Goal: Information Seeking & Learning: Learn about a topic

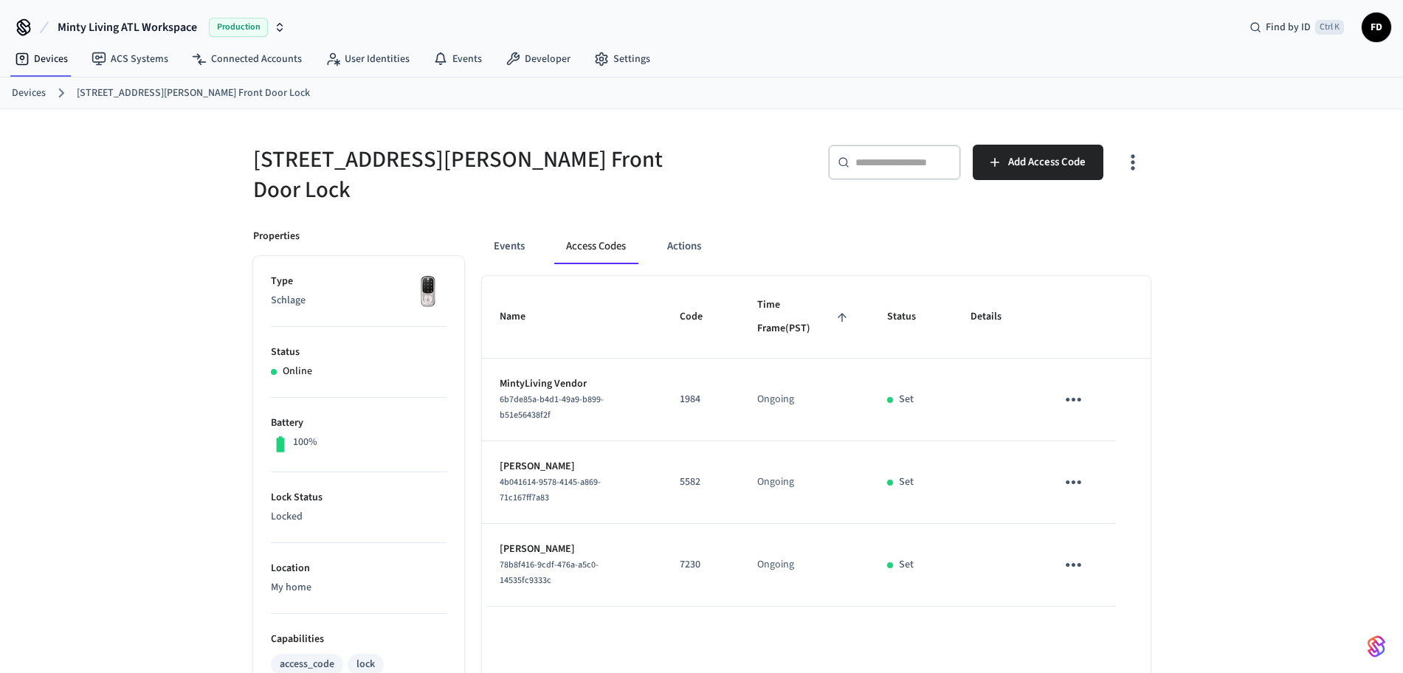
click at [37, 94] on link "Devices" at bounding box center [29, 93] width 34 height 15
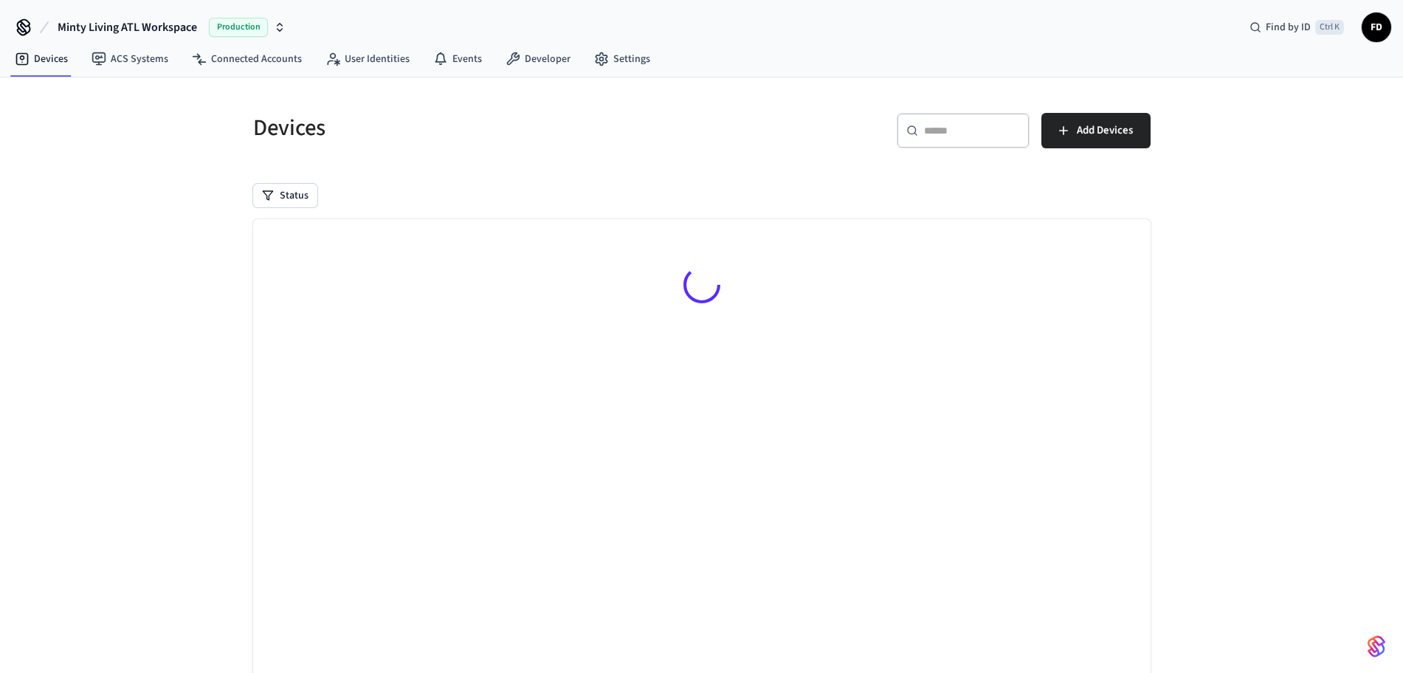
click at [37, 94] on div "Devices ​ ​ Add Devices Status Searching..." at bounding box center [701, 403] width 1403 height 652
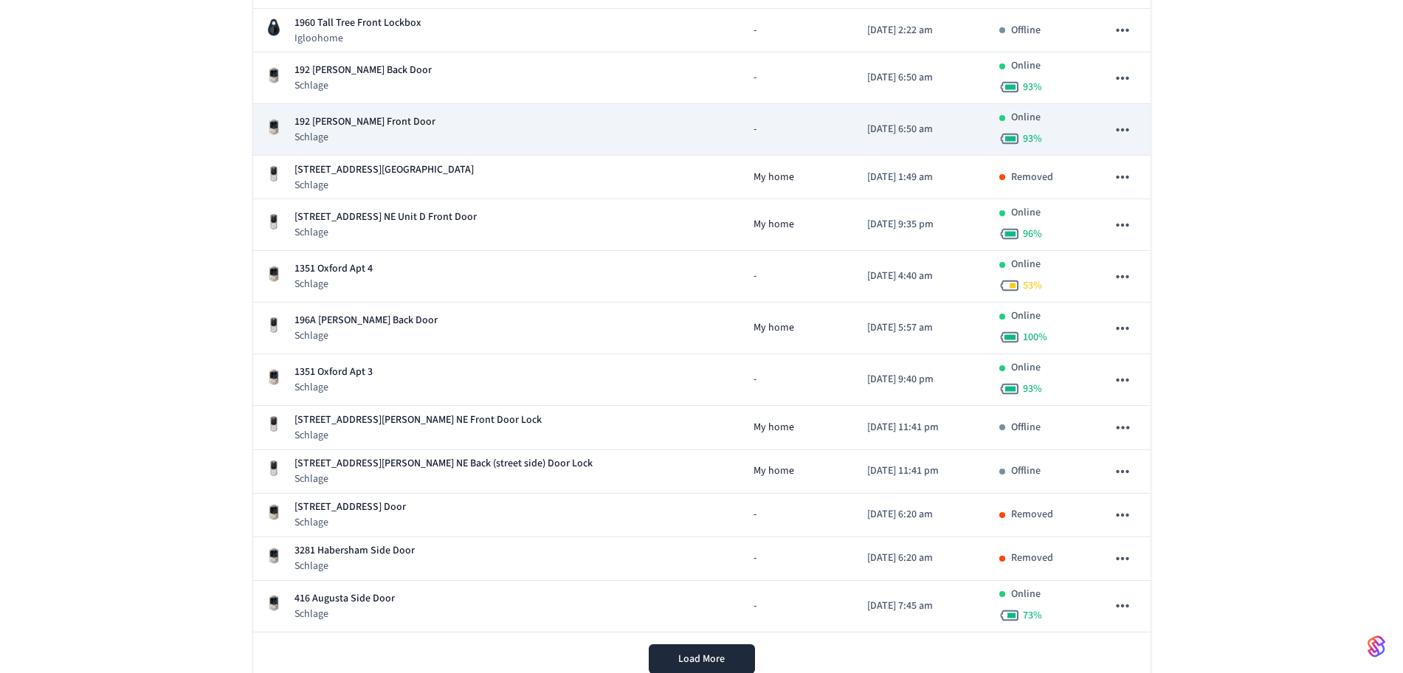
scroll to position [4709, 0]
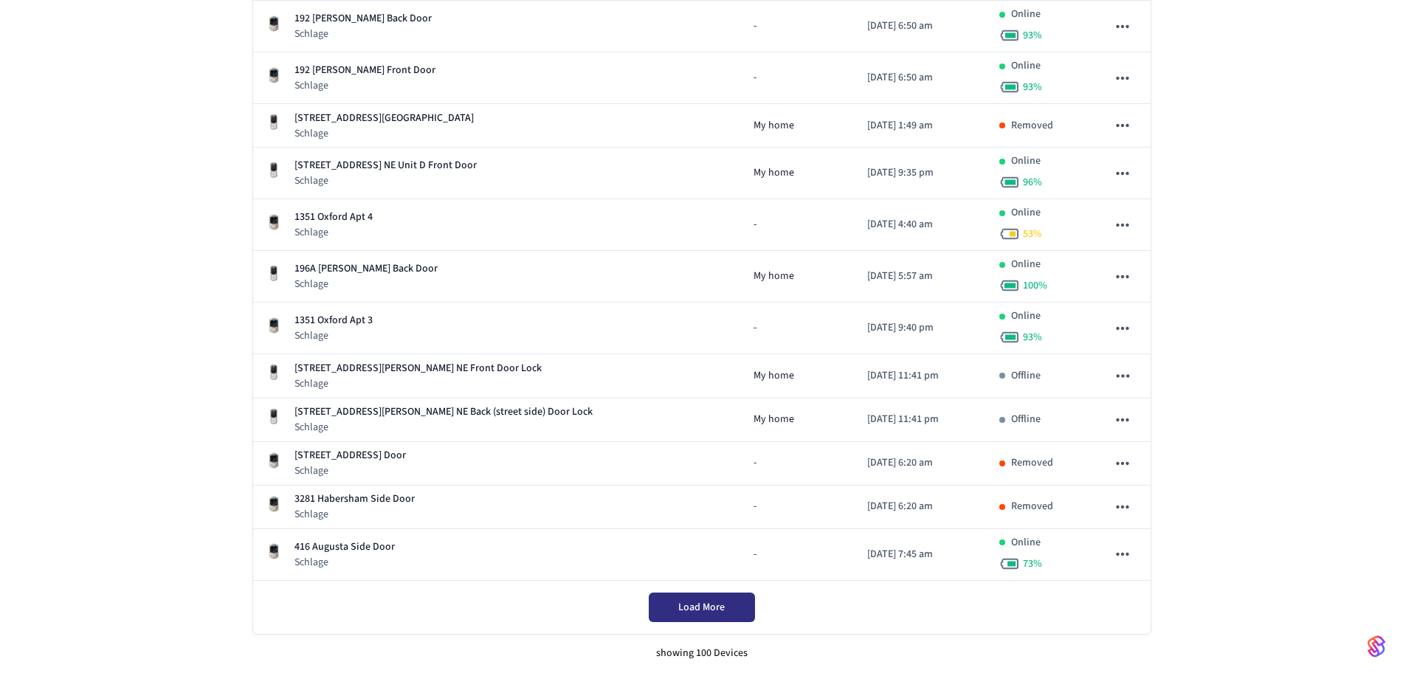
click at [712, 607] on span "Load More" at bounding box center [701, 607] width 46 height 15
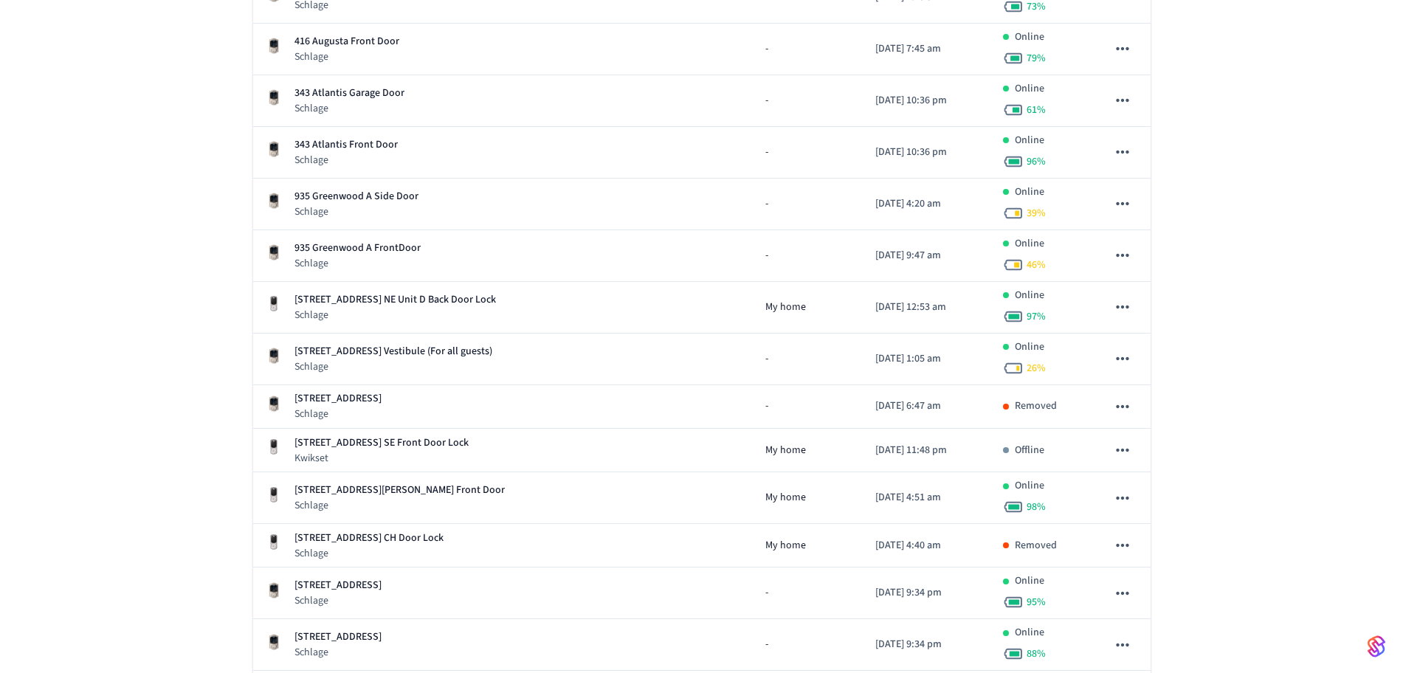
scroll to position [5267, 0]
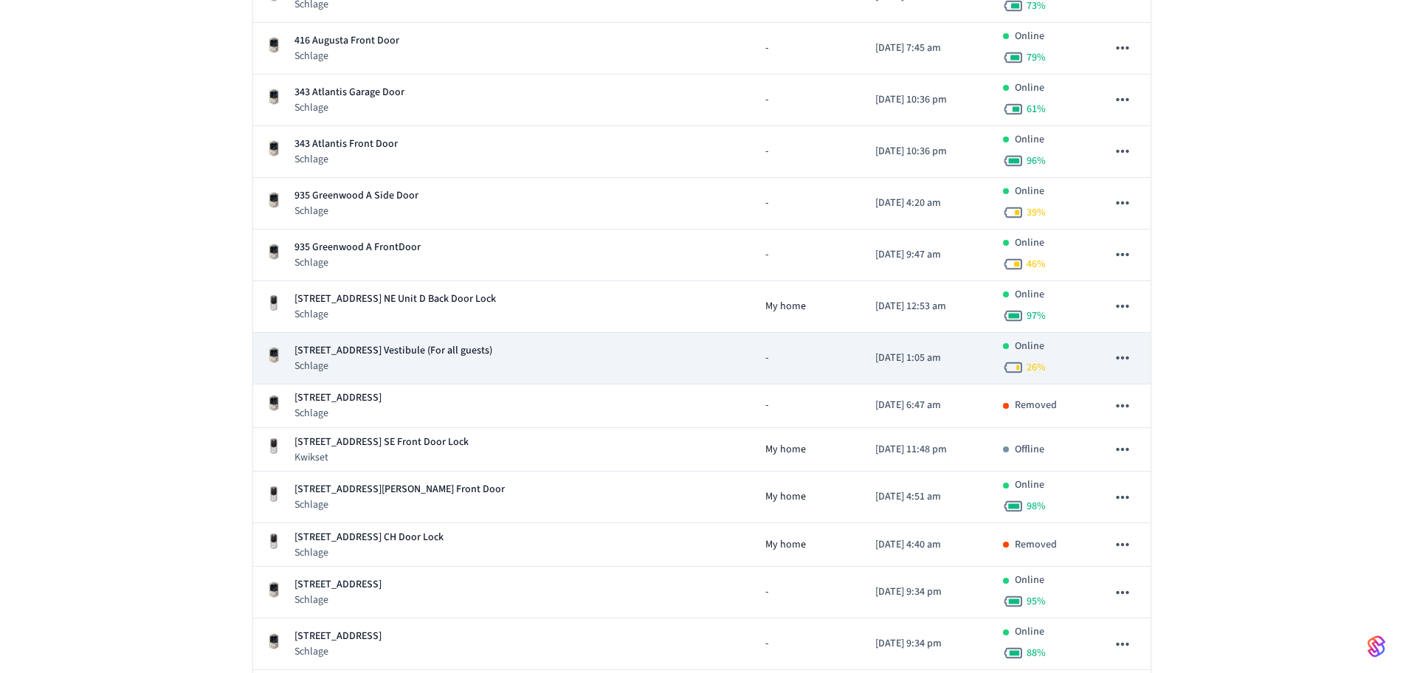
click at [566, 348] on div "1020 Edgewood Ave NE Vestibule (For all guests) Schlage" at bounding box center [503, 358] width 477 height 30
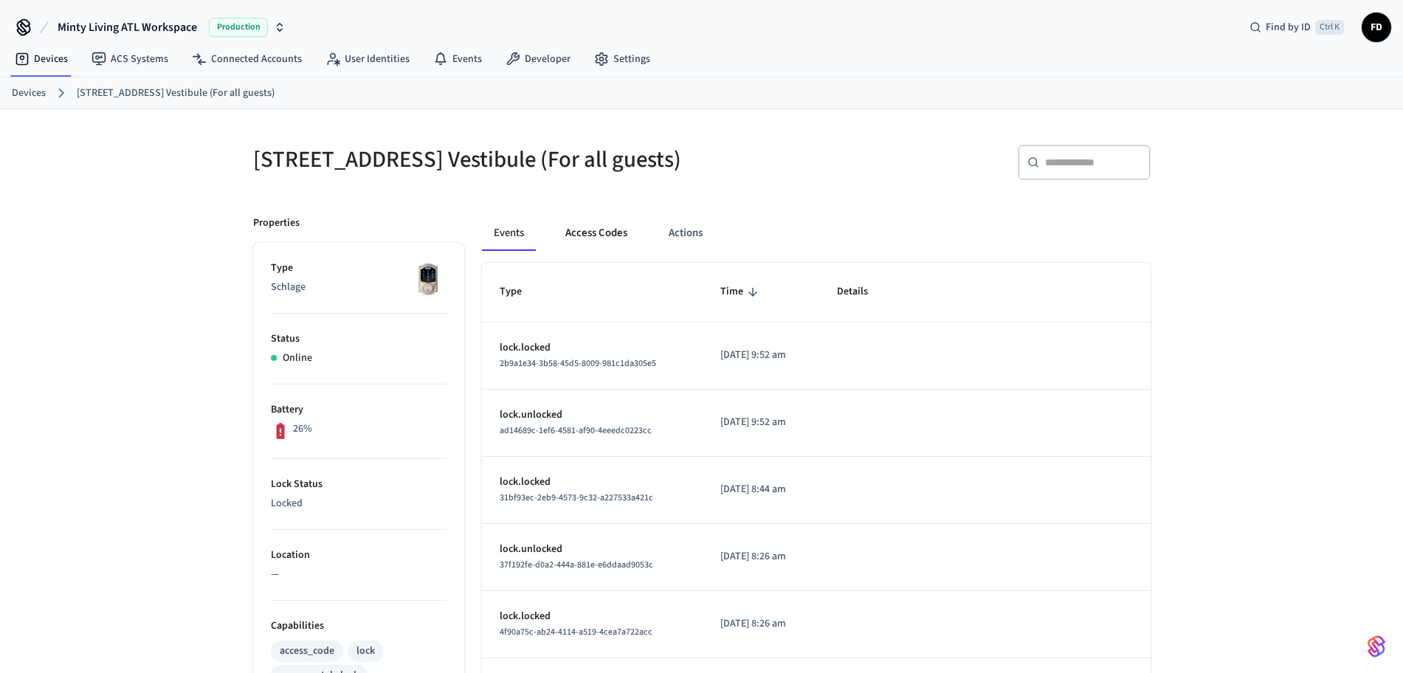
click at [610, 243] on button "Access Codes" at bounding box center [596, 232] width 86 height 35
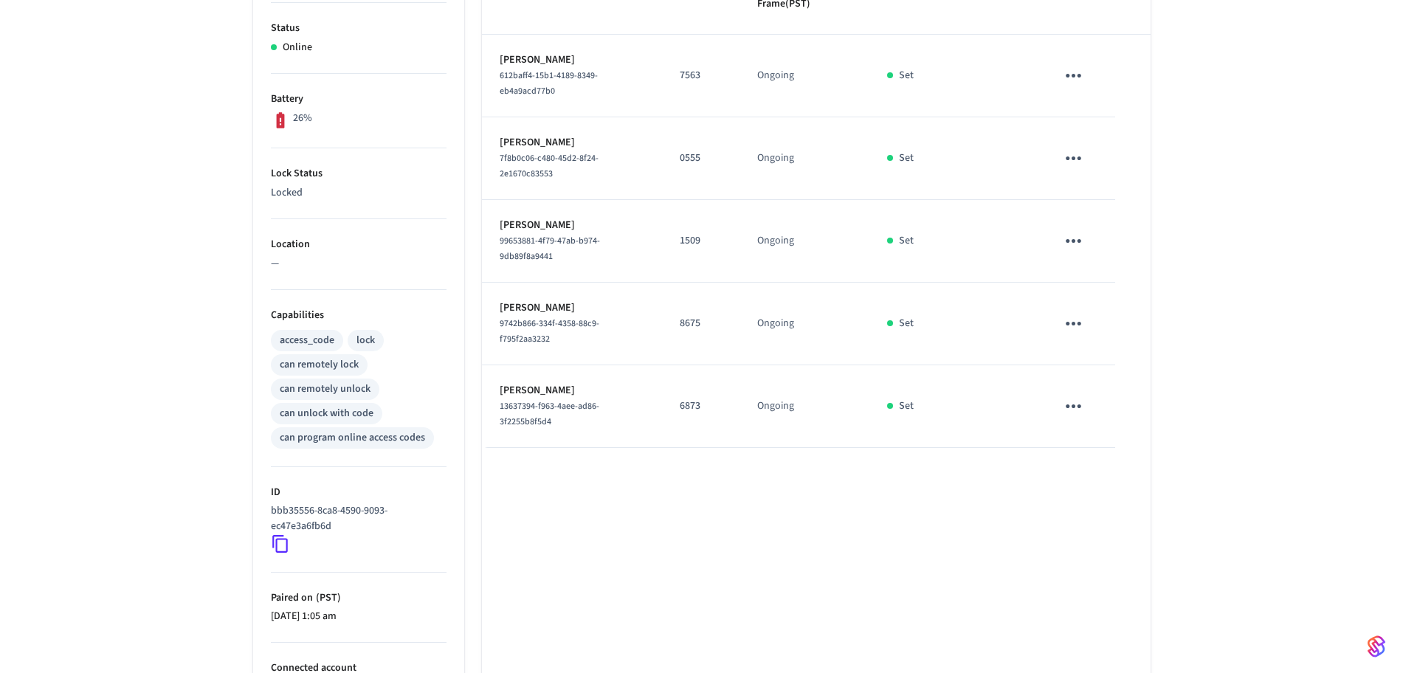
scroll to position [313, 0]
click at [273, 551] on icon at bounding box center [280, 541] width 19 height 19
click at [283, 551] on icon at bounding box center [280, 541] width 19 height 19
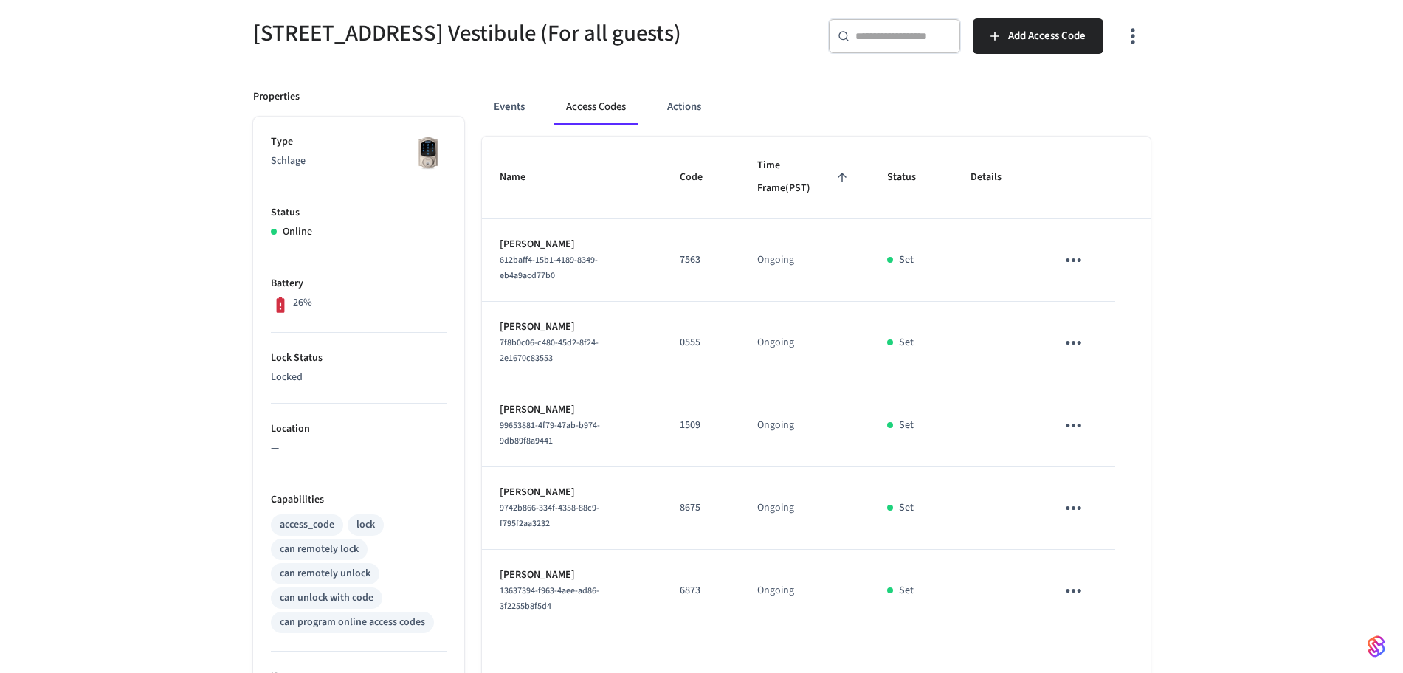
scroll to position [0, 0]
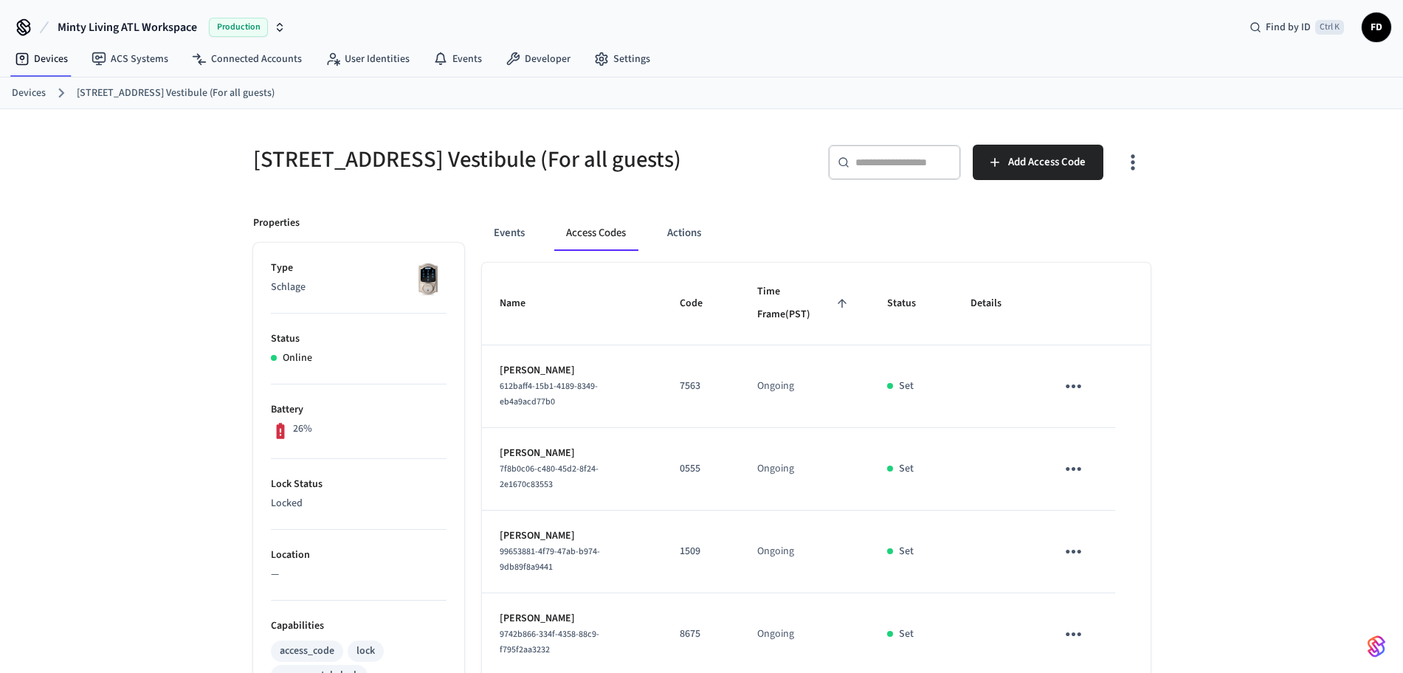
click at [35, 92] on link "Devices" at bounding box center [29, 93] width 34 height 15
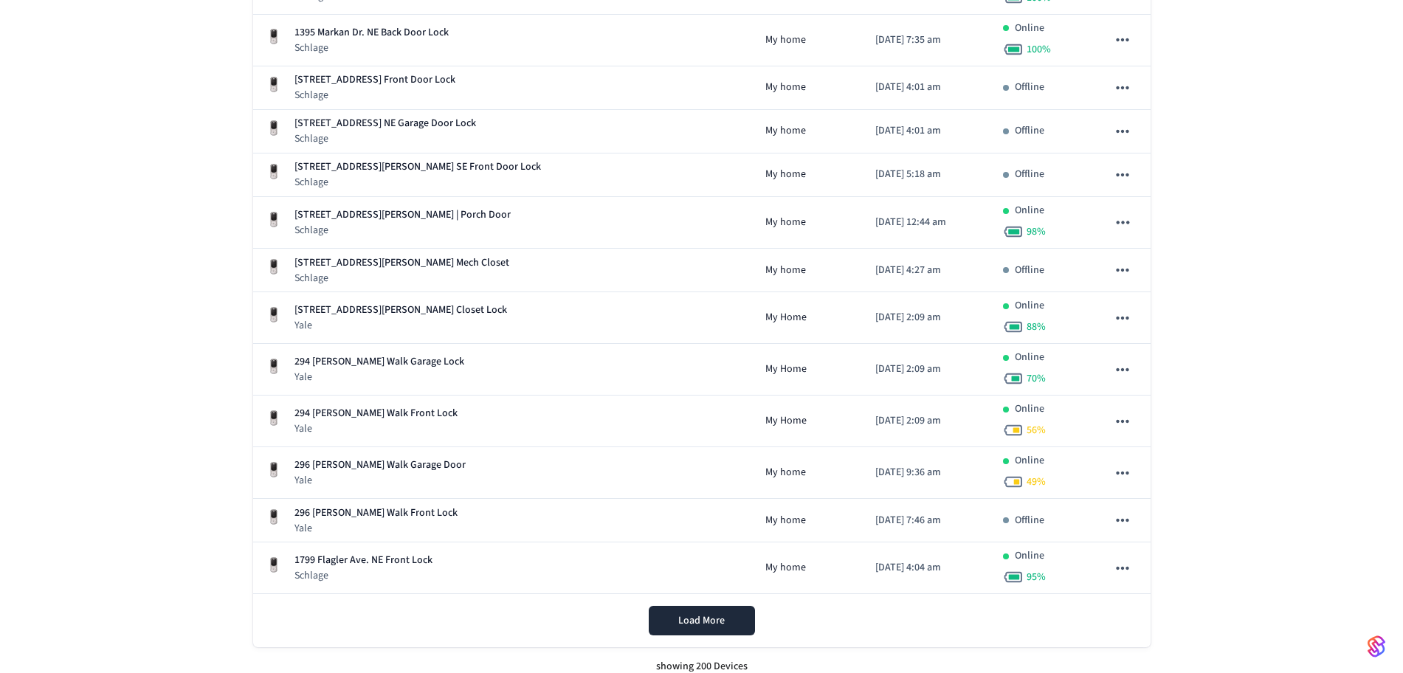
scroll to position [9625, 0]
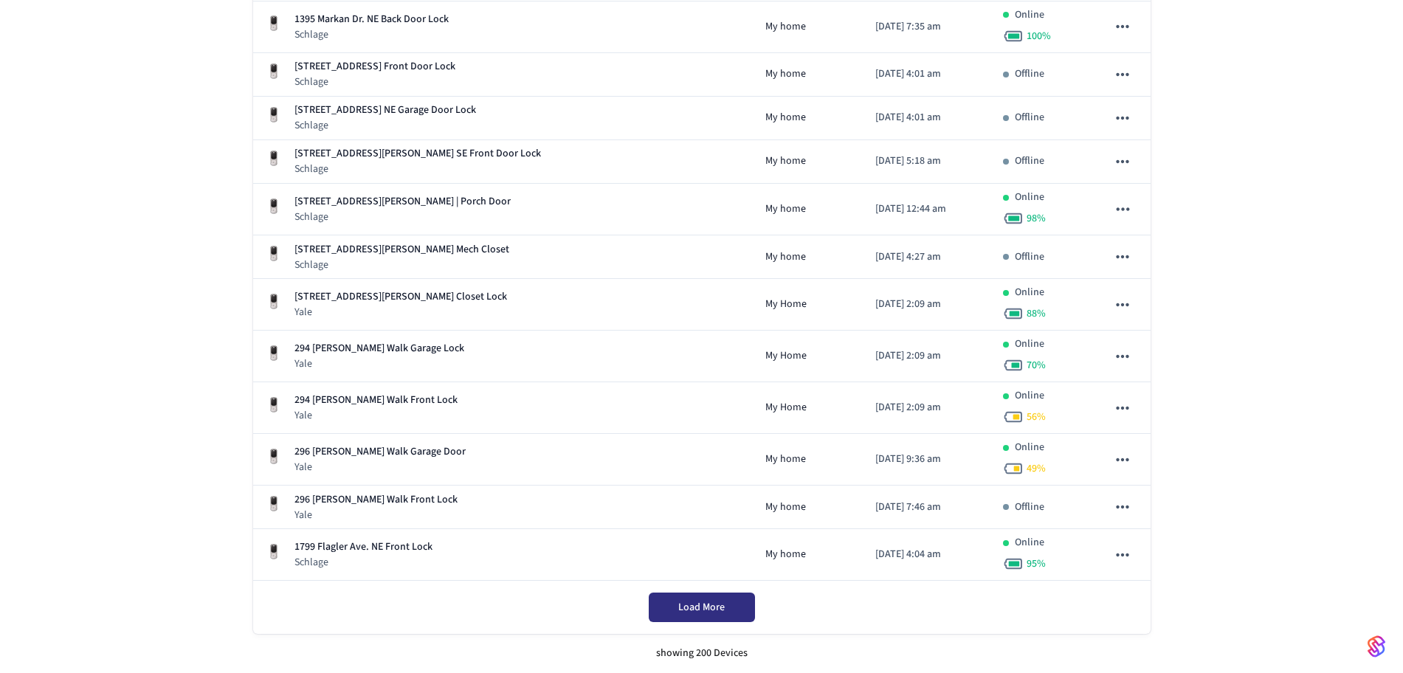
click at [715, 599] on button "Load More" at bounding box center [702, 608] width 106 height 30
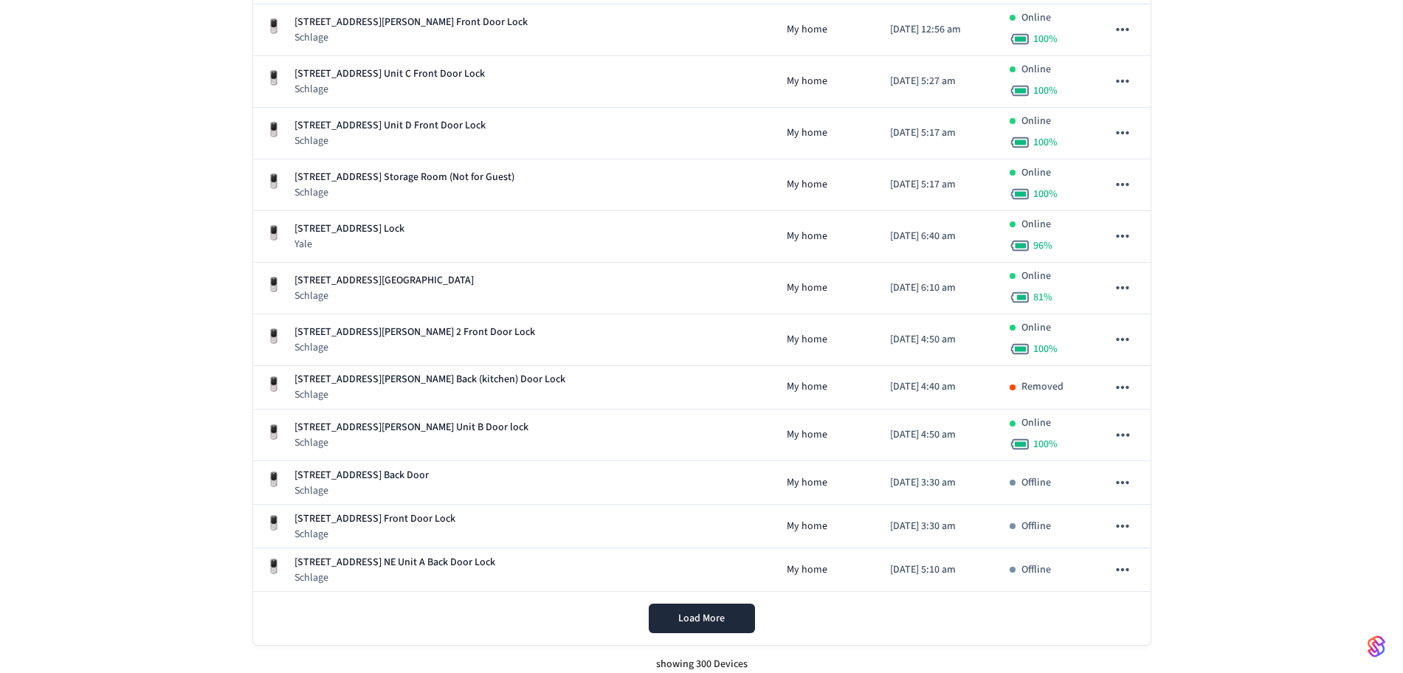
scroll to position [14638, 0]
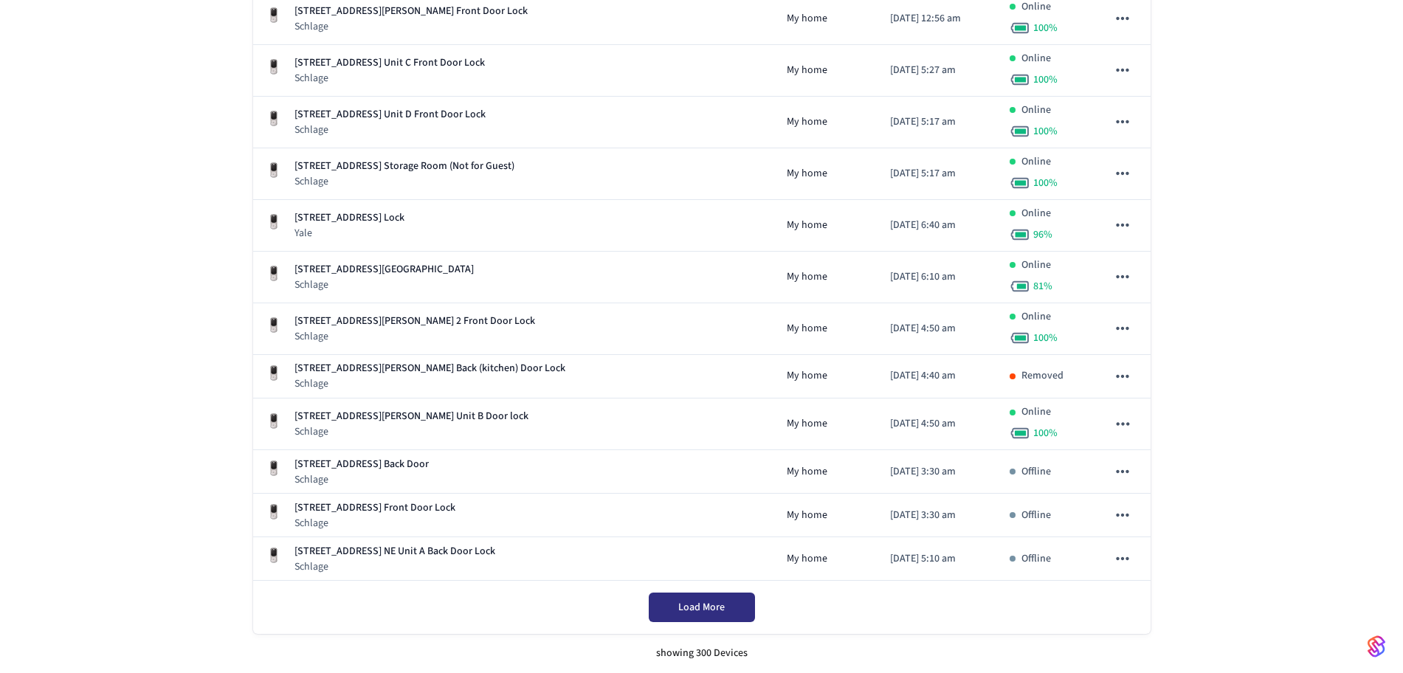
click at [745, 610] on button "Load More" at bounding box center [702, 608] width 106 height 30
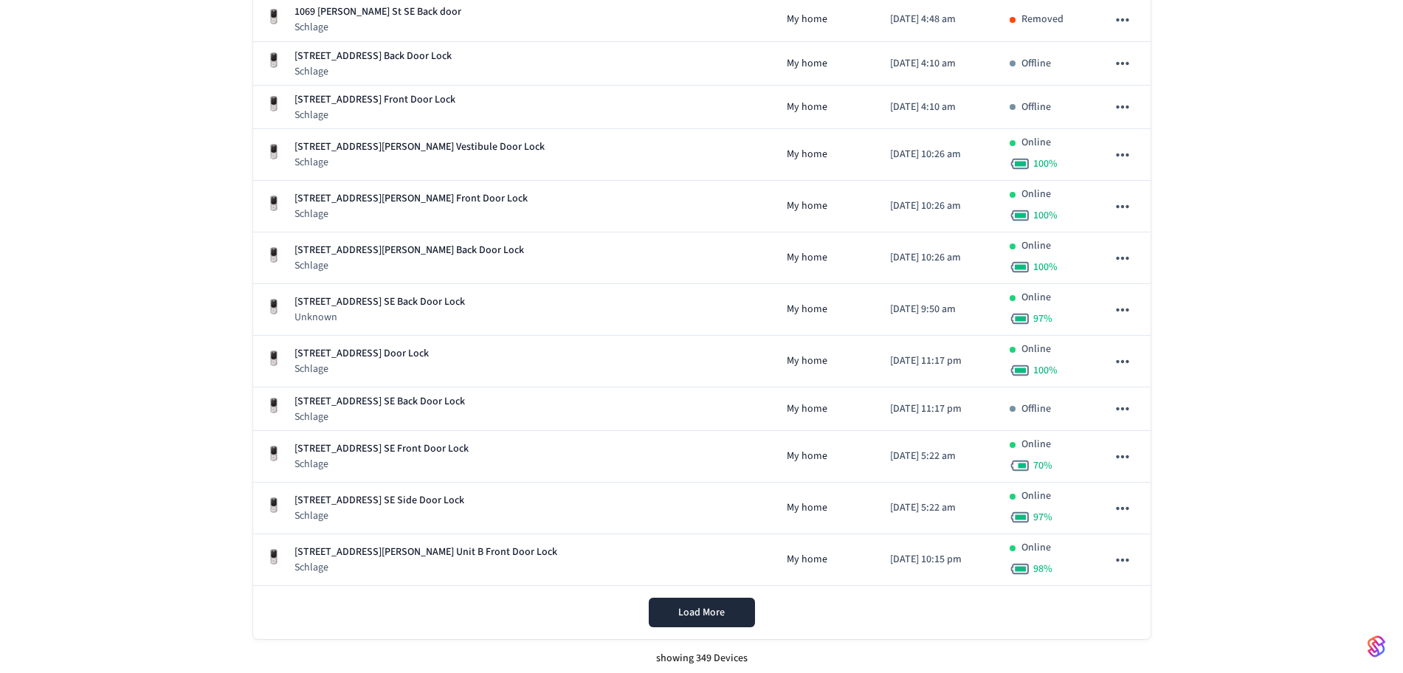
scroll to position [17097, 0]
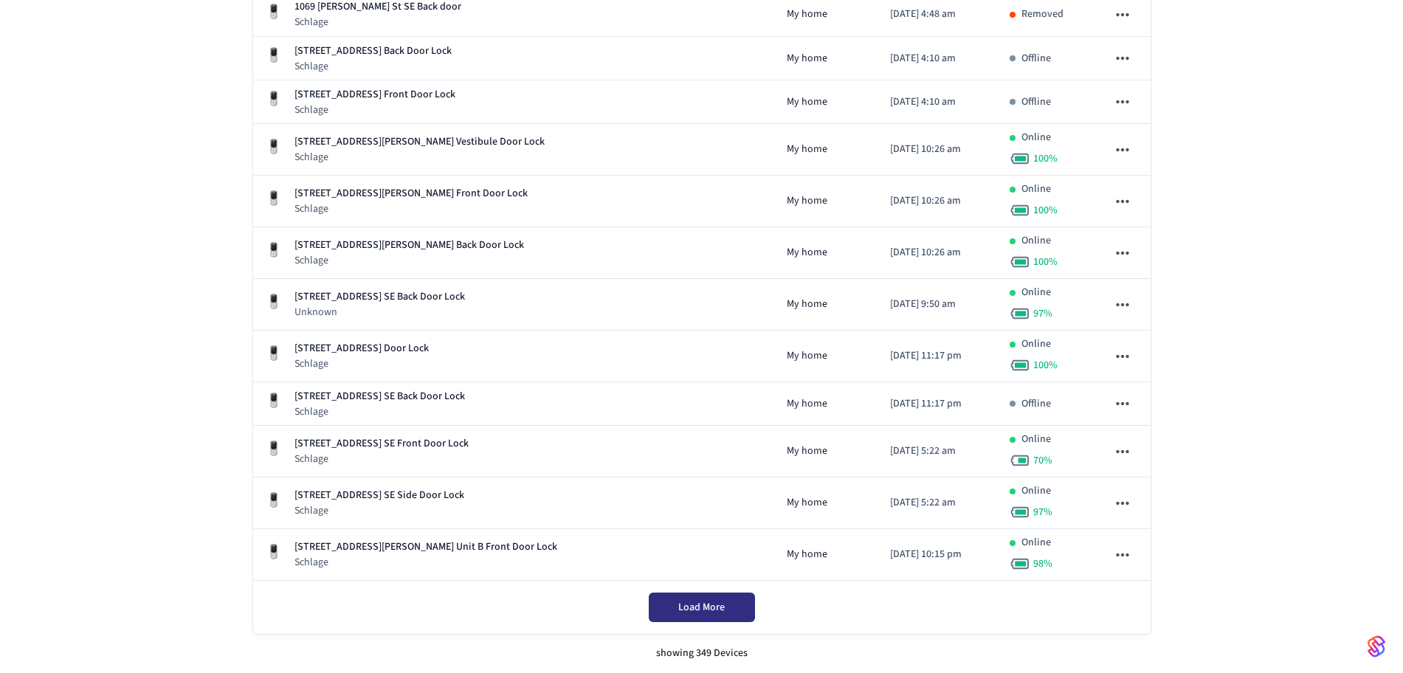
click at [701, 603] on span "Load More" at bounding box center [701, 607] width 46 height 15
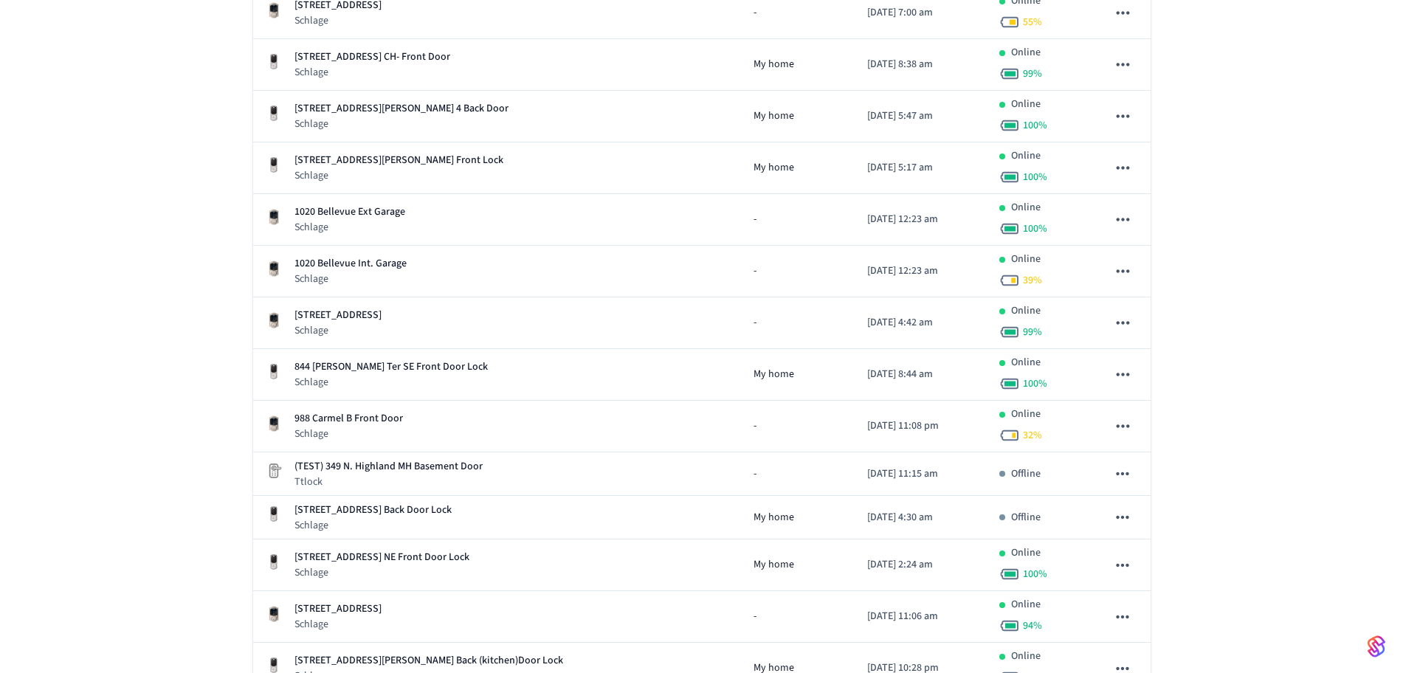
scroll to position [745, 0]
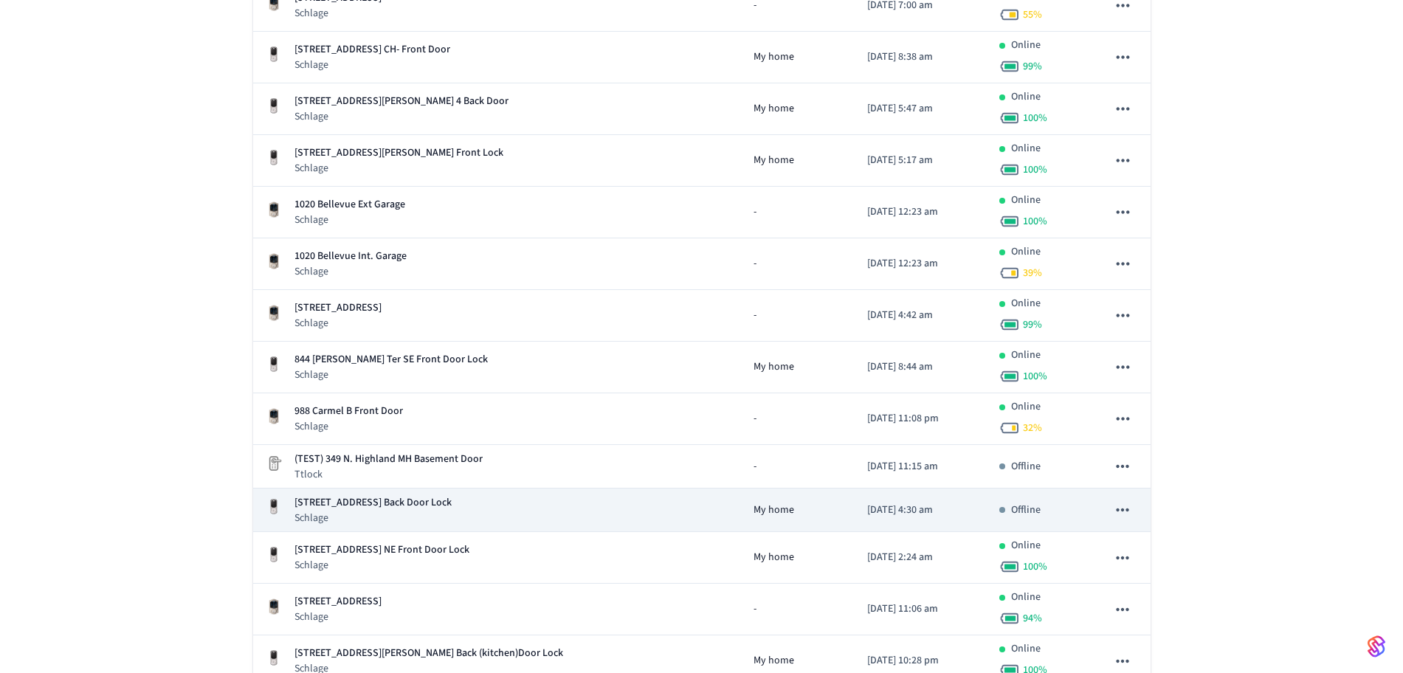
click at [867, 510] on p "[DATE] 4:30 am" at bounding box center [921, 510] width 108 height 15
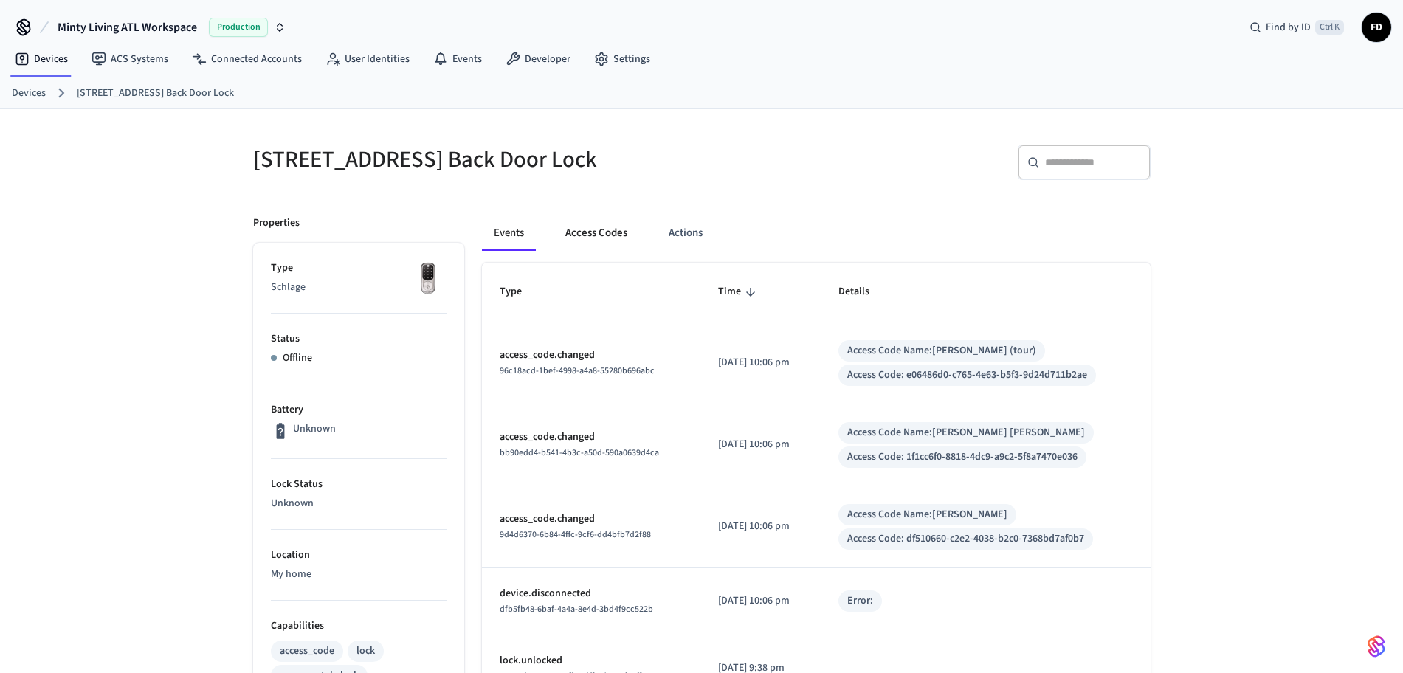
click at [595, 230] on button "Access Codes" at bounding box center [596, 232] width 86 height 35
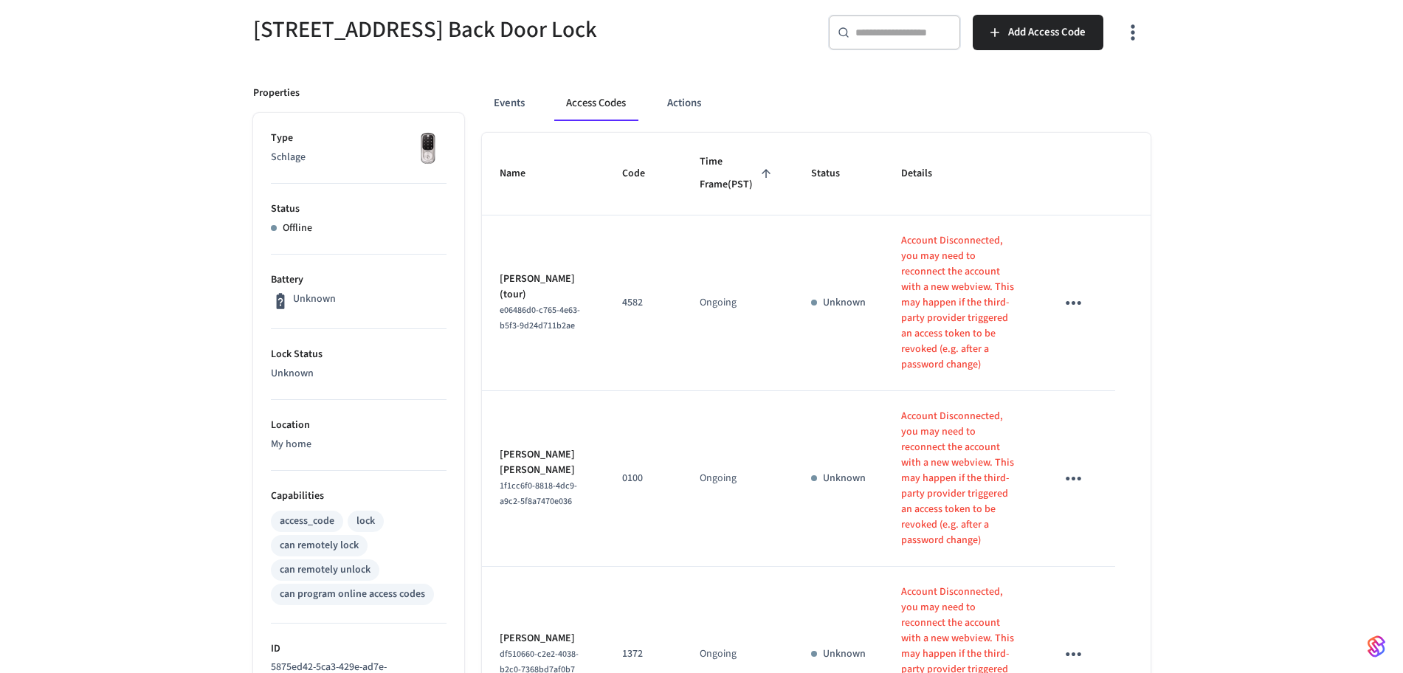
scroll to position [131, 0]
click at [1277, 277] on div "[STREET_ADDRESS] Back Door Lock ​ ​ Add Access Code Properties Type Schlage Sta…" at bounding box center [701, 525] width 1403 height 1094
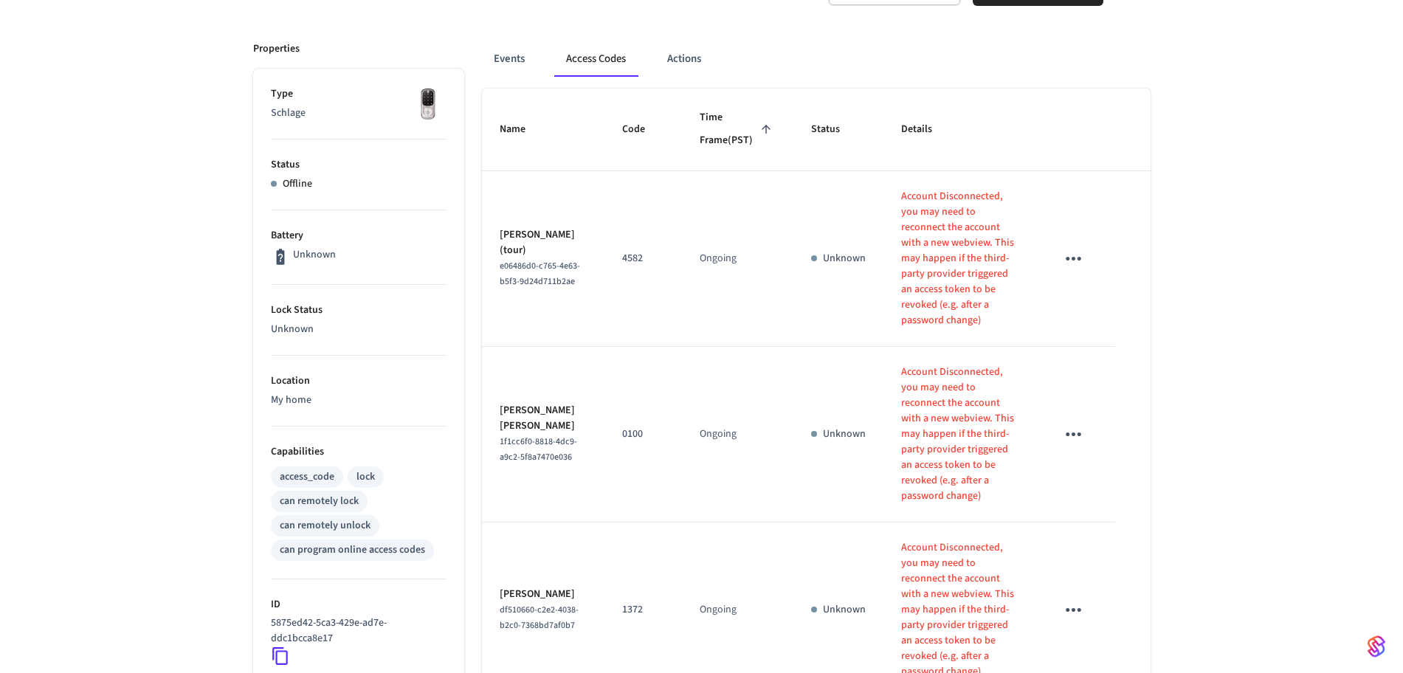
scroll to position [184, 0]
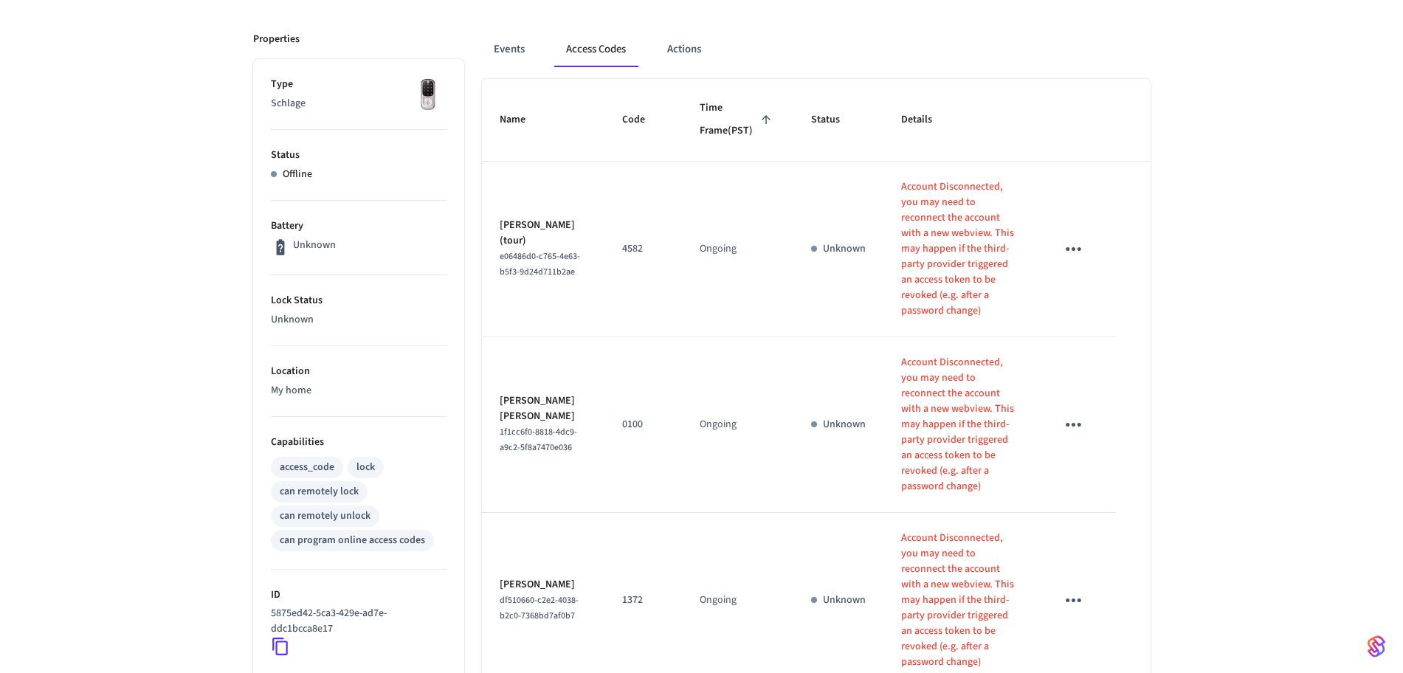
click at [280, 649] on icon at bounding box center [280, 646] width 19 height 19
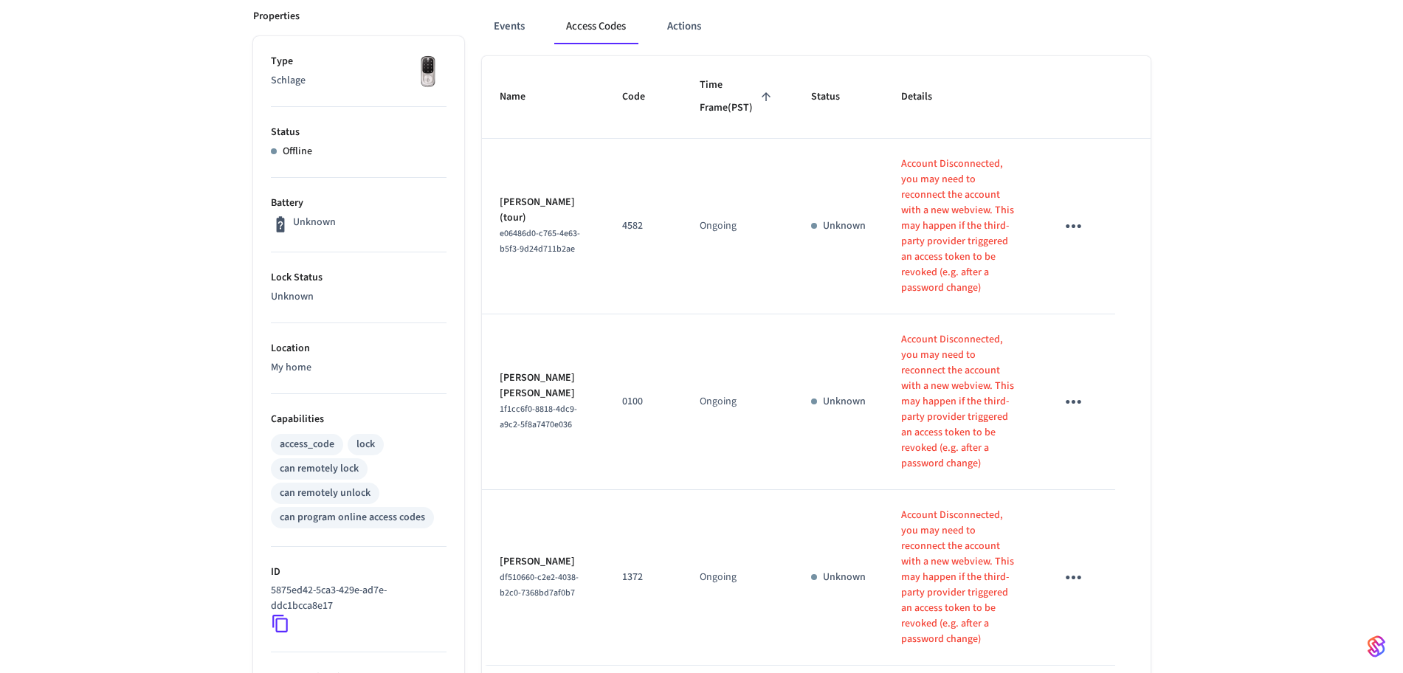
scroll to position [0, 0]
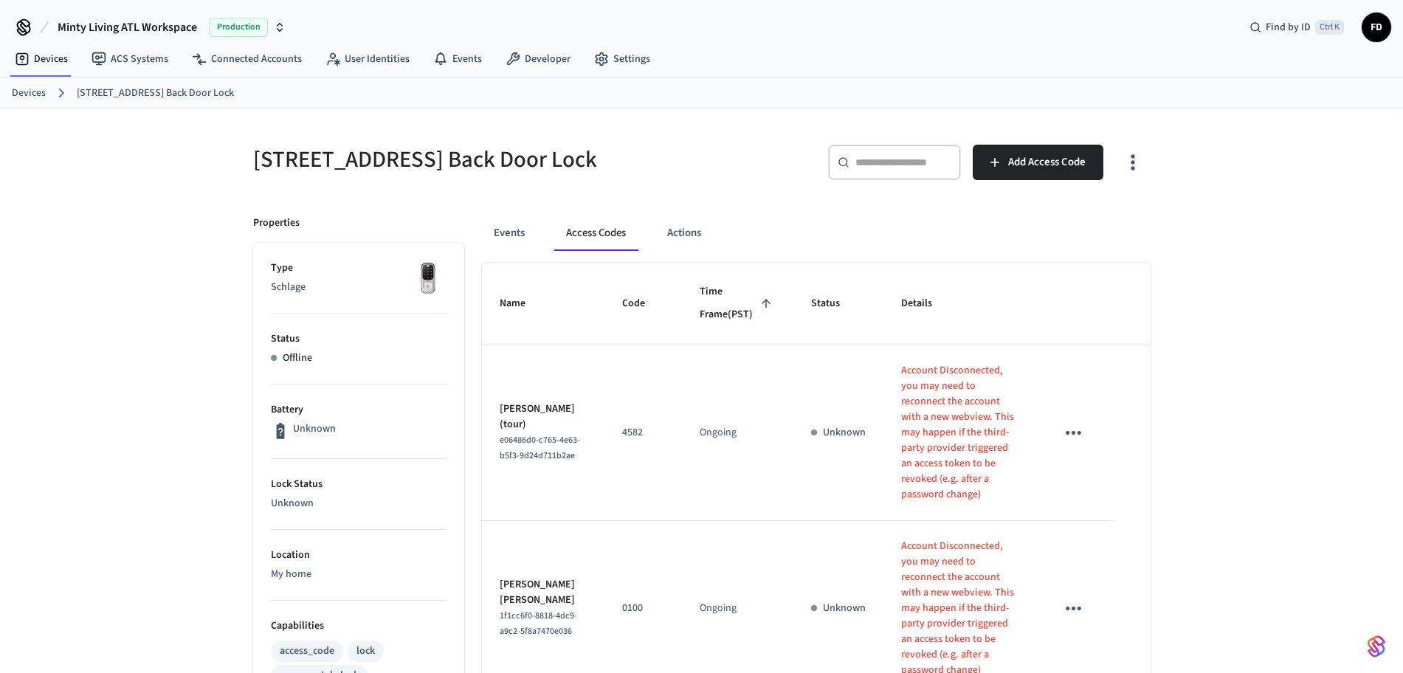
click at [35, 83] on ol "Devices [STREET_ADDRESS] Back Door Lock" at bounding box center [707, 92] width 1391 height 19
click at [35, 93] on link "Devices" at bounding box center [29, 93] width 34 height 15
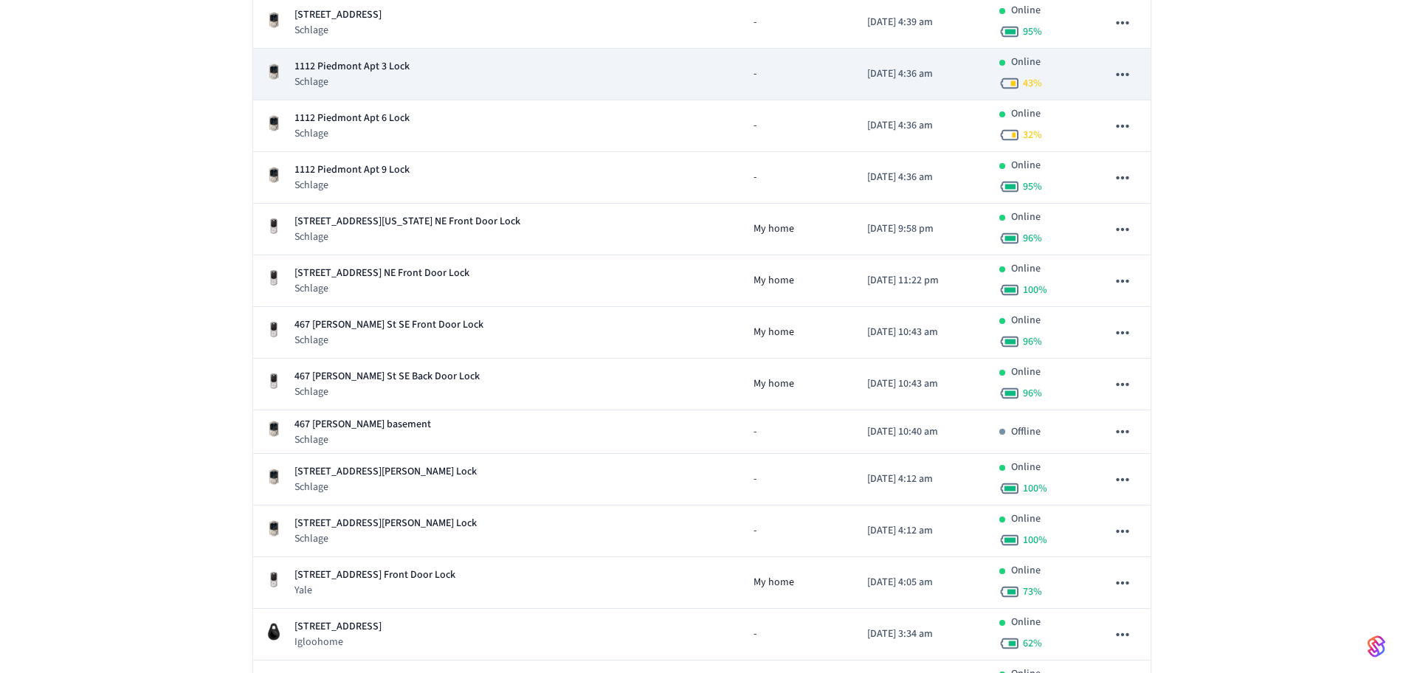
scroll to position [2564, 0]
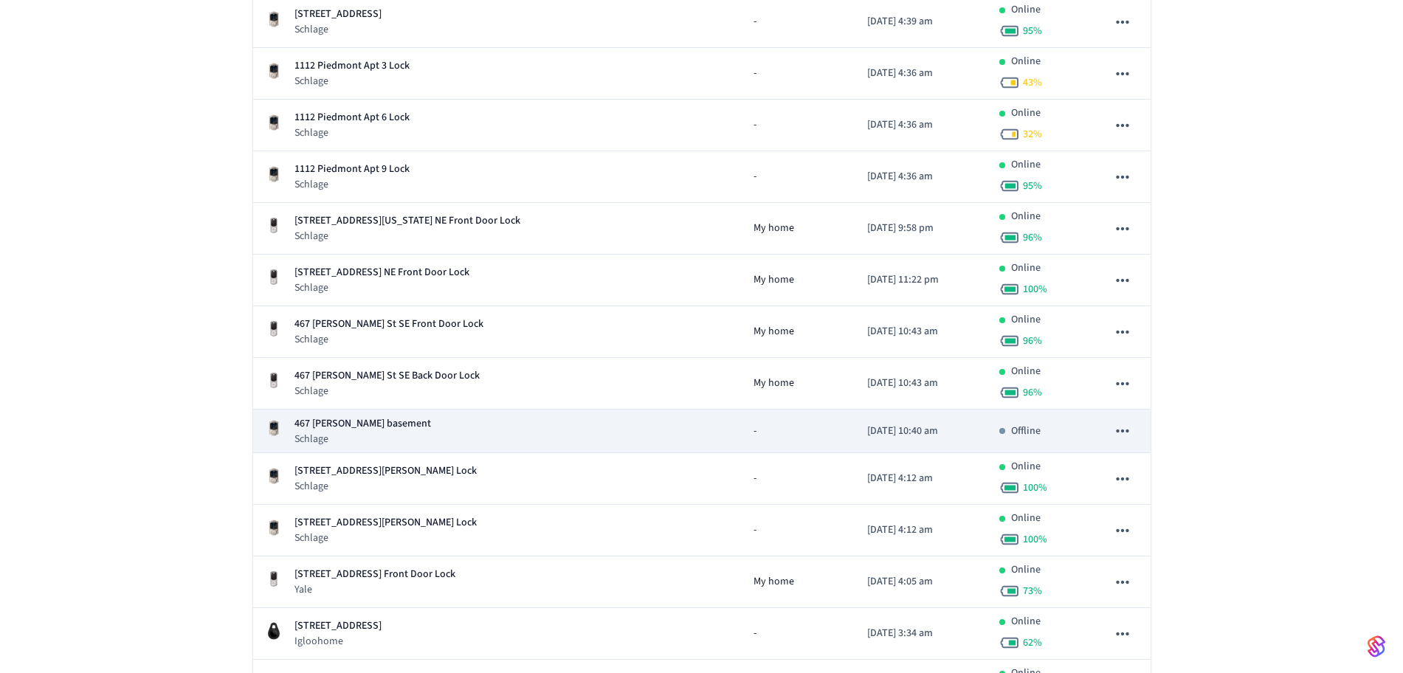
click at [658, 442] on div "467 [PERSON_NAME] basement Schlage" at bounding box center [497, 431] width 465 height 30
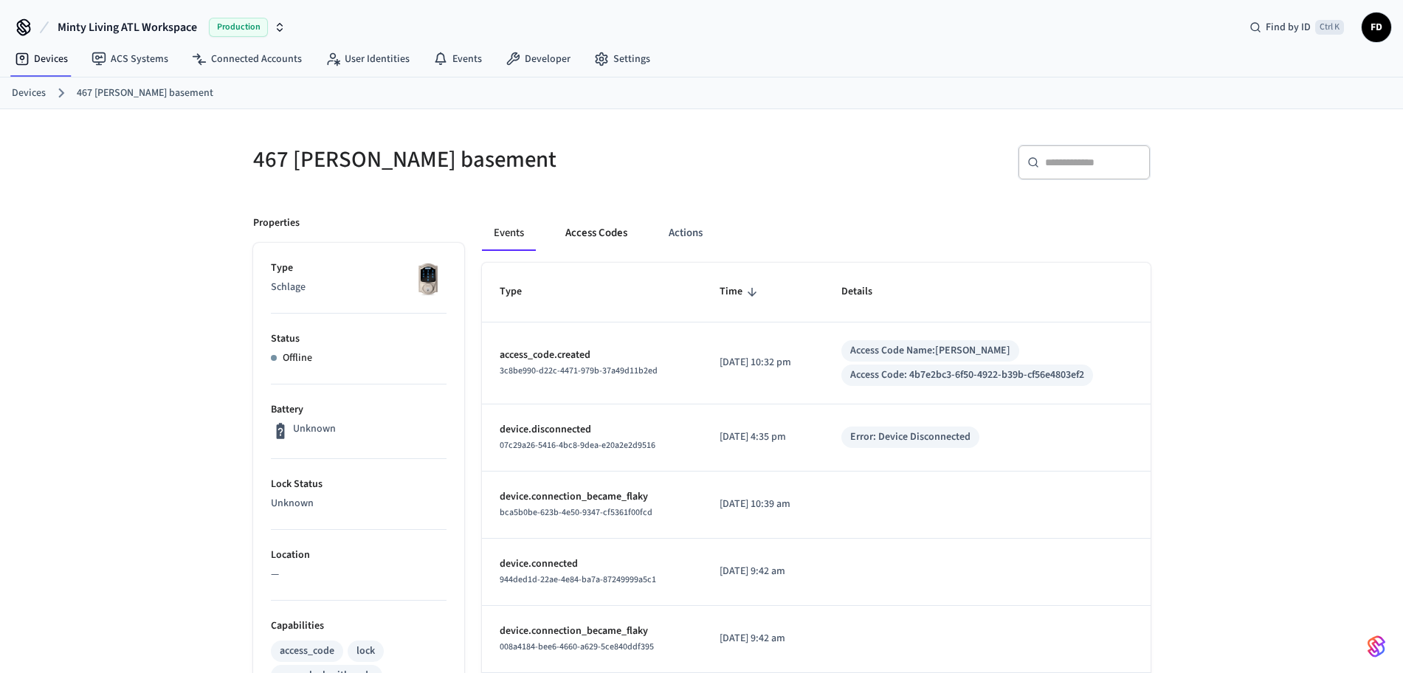
click at [606, 225] on button "Access Codes" at bounding box center [596, 232] width 86 height 35
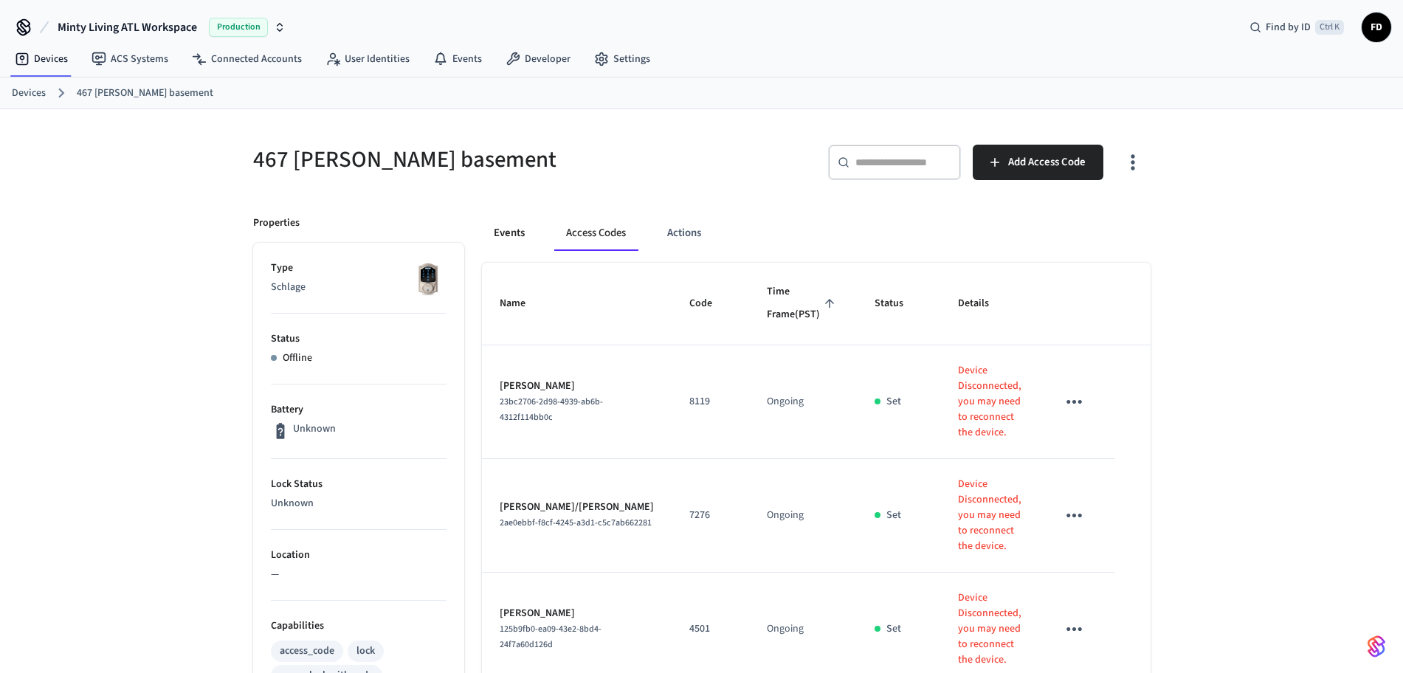
click at [506, 230] on button "Events" at bounding box center [509, 232] width 55 height 35
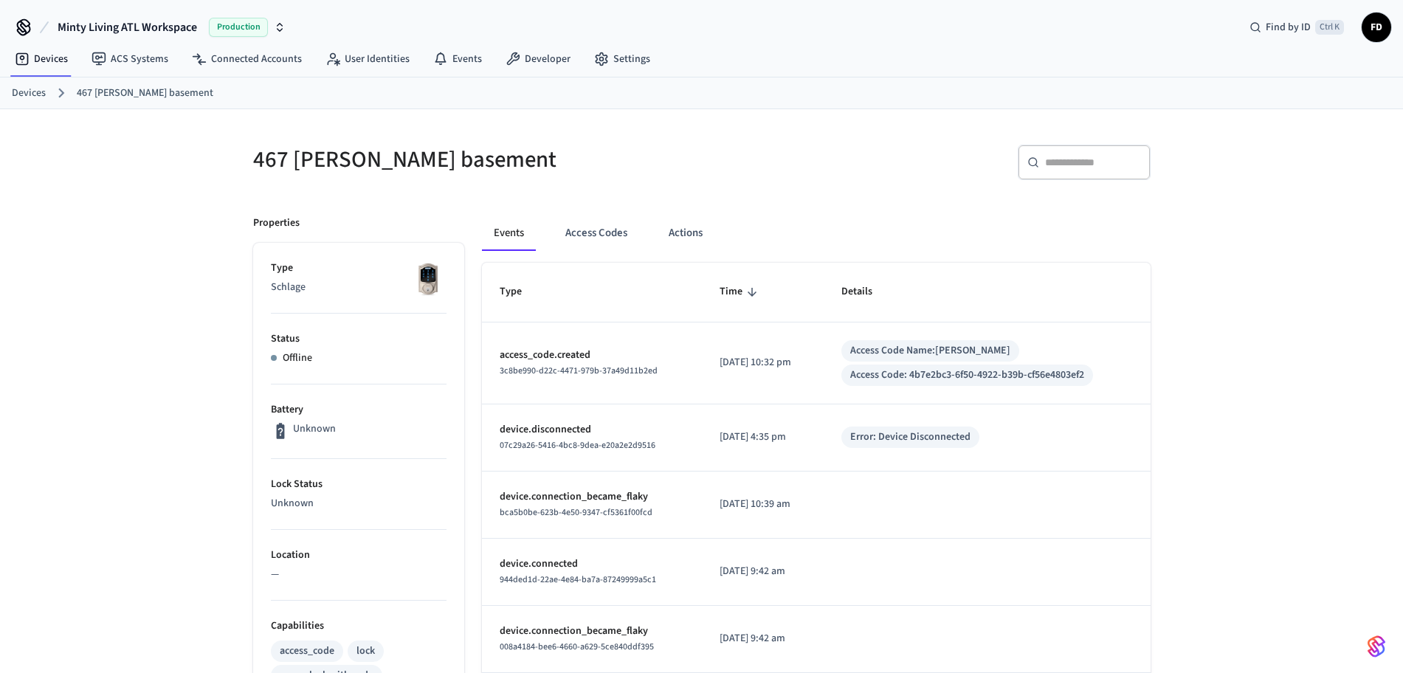
click at [25, 97] on link "Devices" at bounding box center [29, 93] width 34 height 15
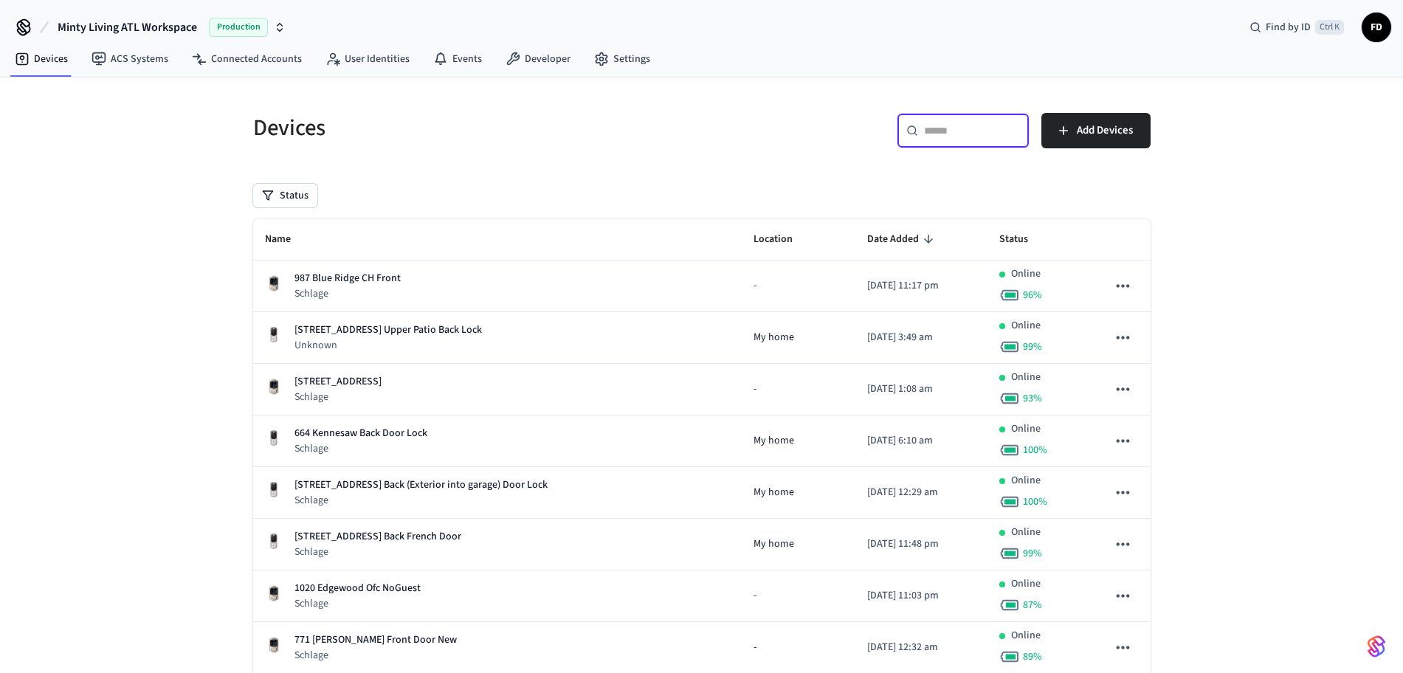
click at [967, 137] on input "text" at bounding box center [972, 130] width 96 height 15
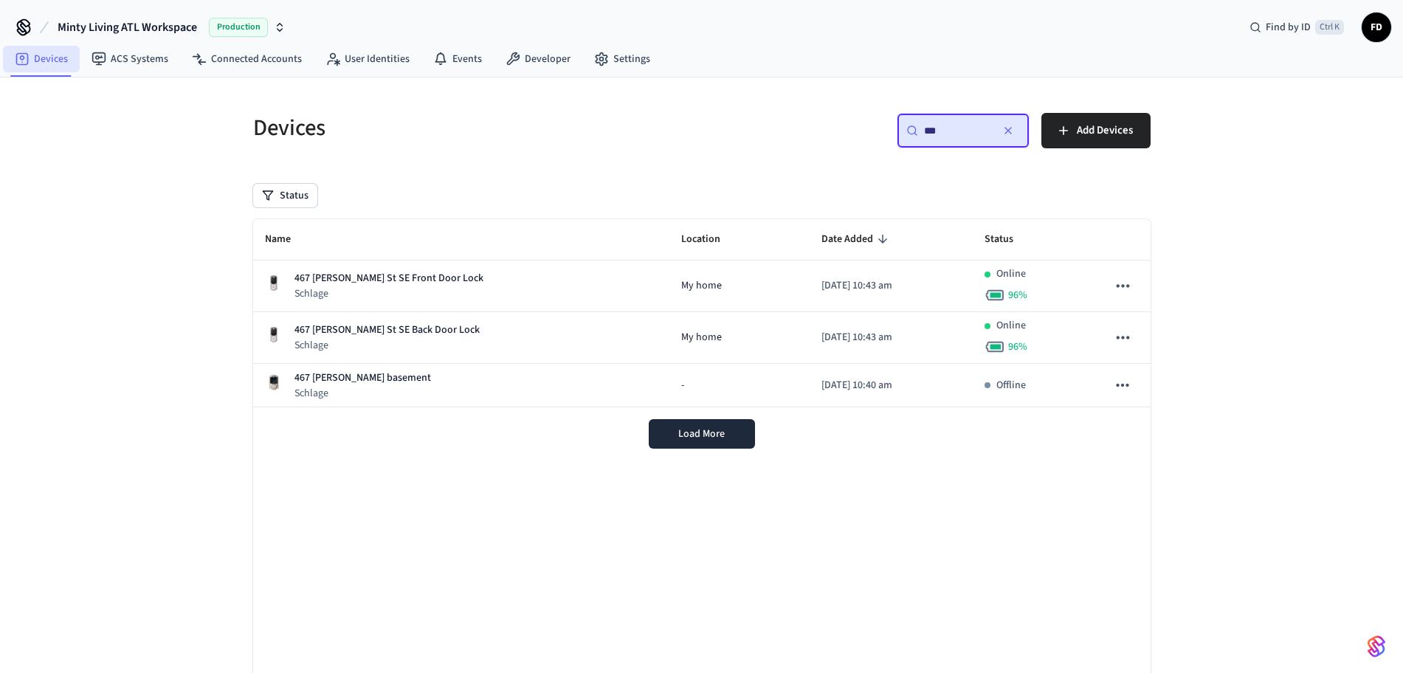
type input "***"
click at [39, 58] on link "Devices" at bounding box center [41, 59] width 77 height 27
click at [1010, 128] on icon "button" at bounding box center [1008, 131] width 6 height 6
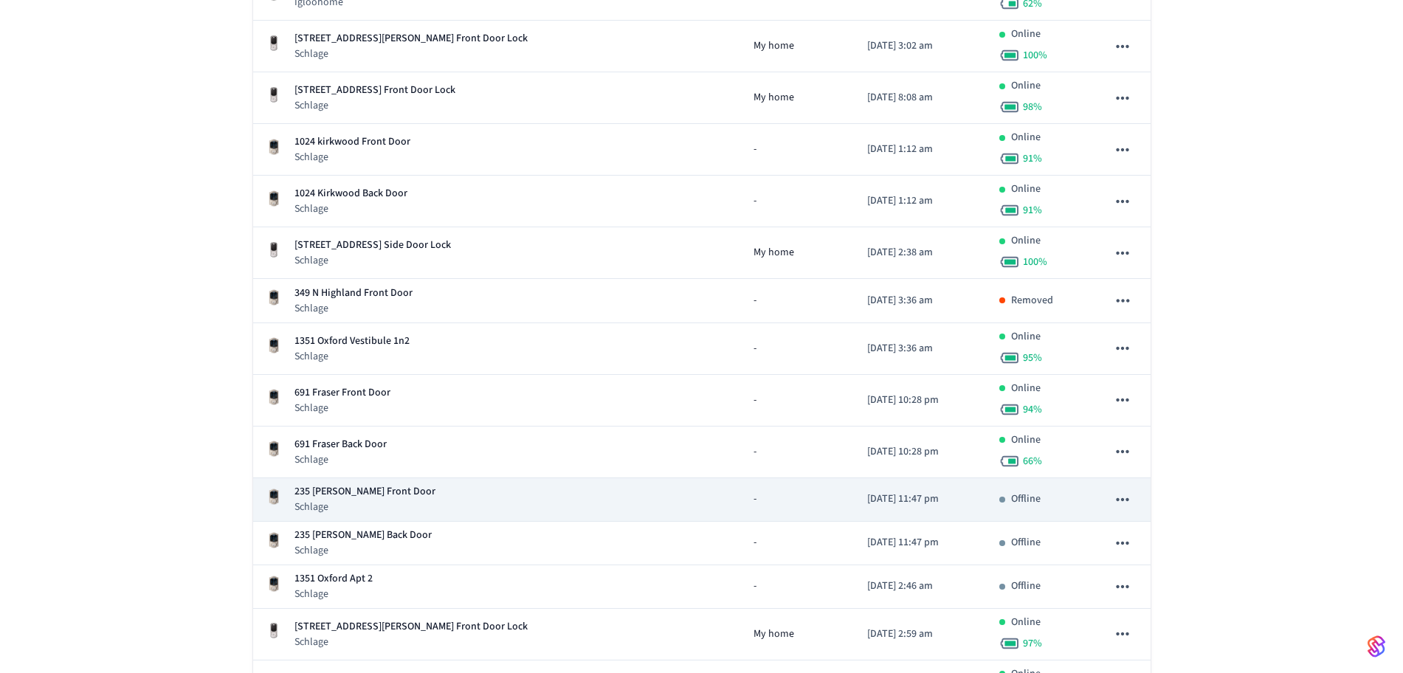
scroll to position [3238, 0]
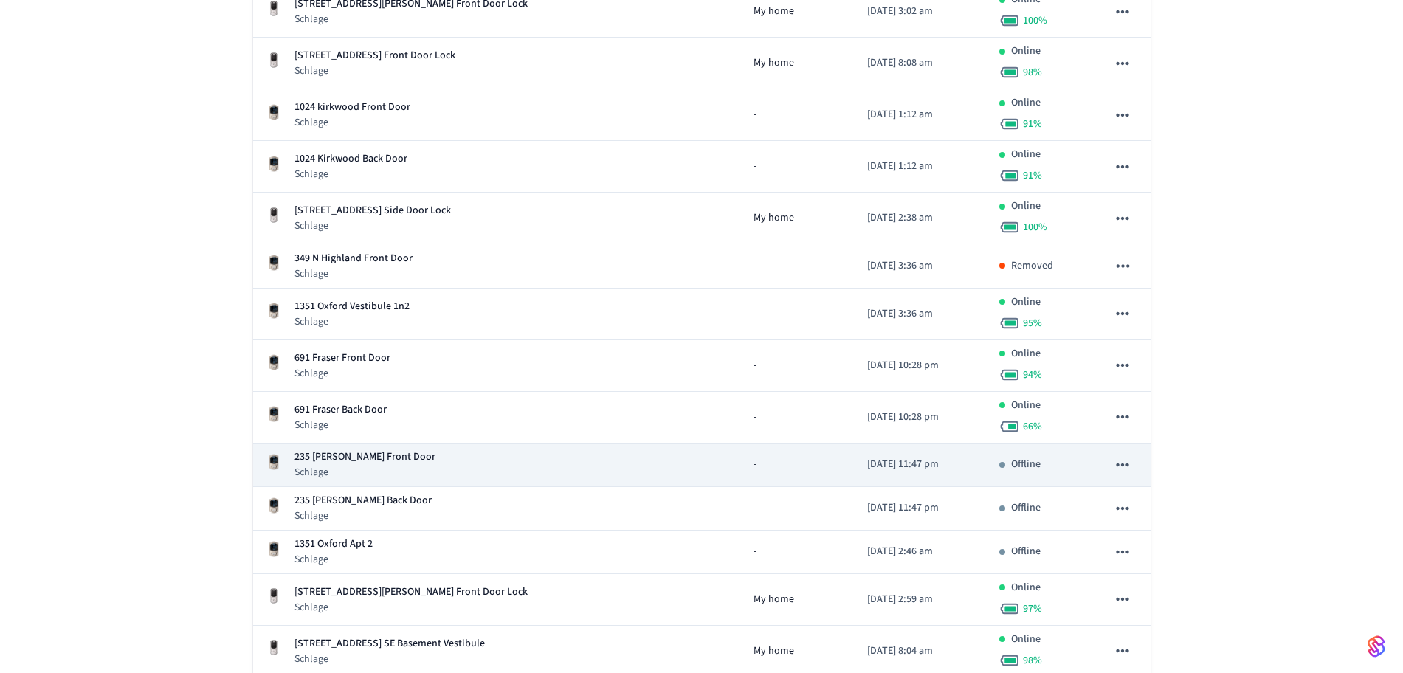
click at [855, 475] on td "[DATE] 11:47 pm" at bounding box center [921, 466] width 132 height 44
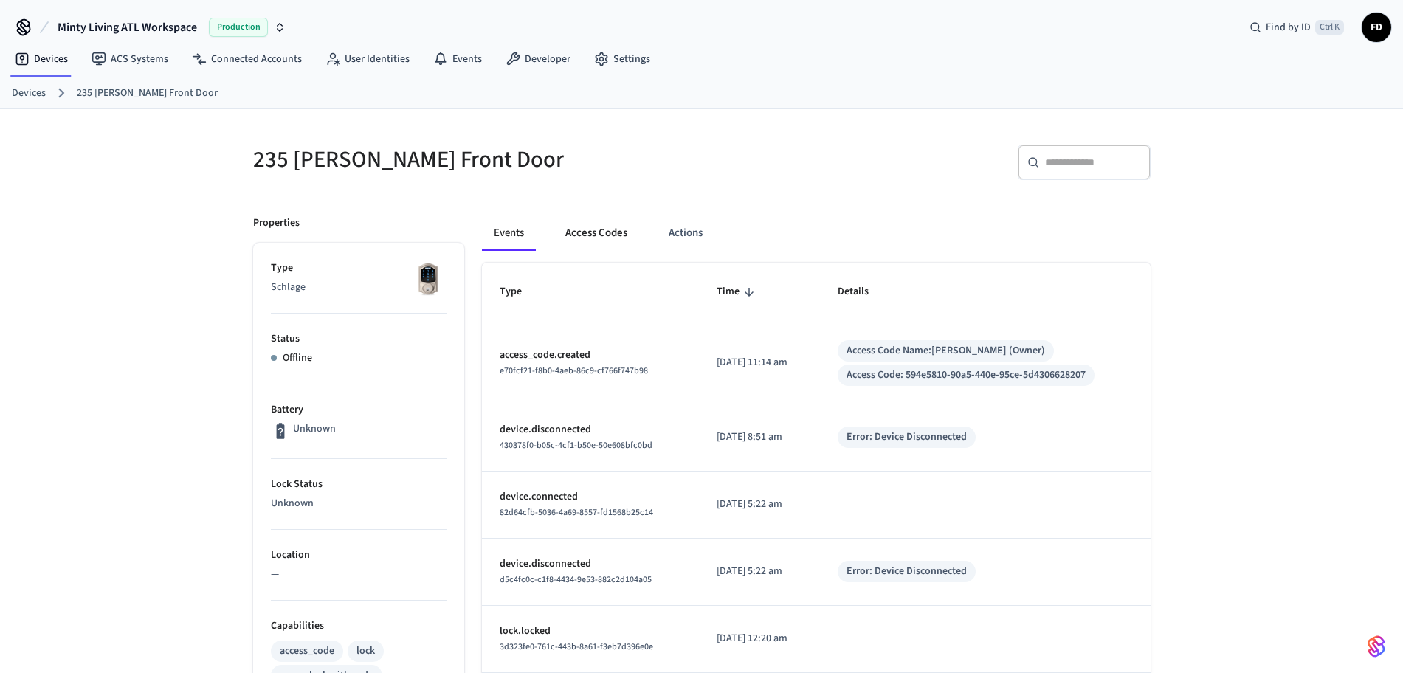
click at [611, 229] on button "Access Codes" at bounding box center [596, 232] width 86 height 35
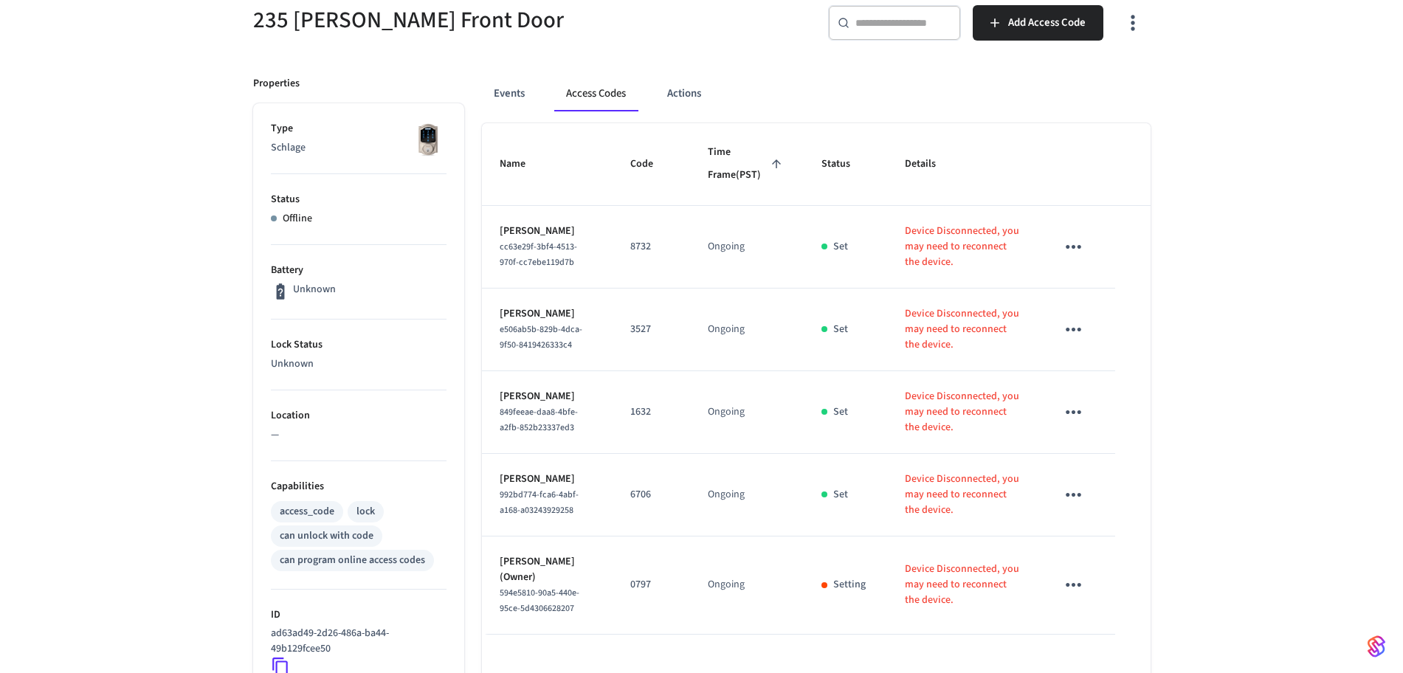
scroll to position [139, 0]
click at [1249, 375] on div "235 [PERSON_NAME] Front Door ​ ​ Add Access Code Properties Type Schlage Status…" at bounding box center [701, 473] width 1403 height 1007
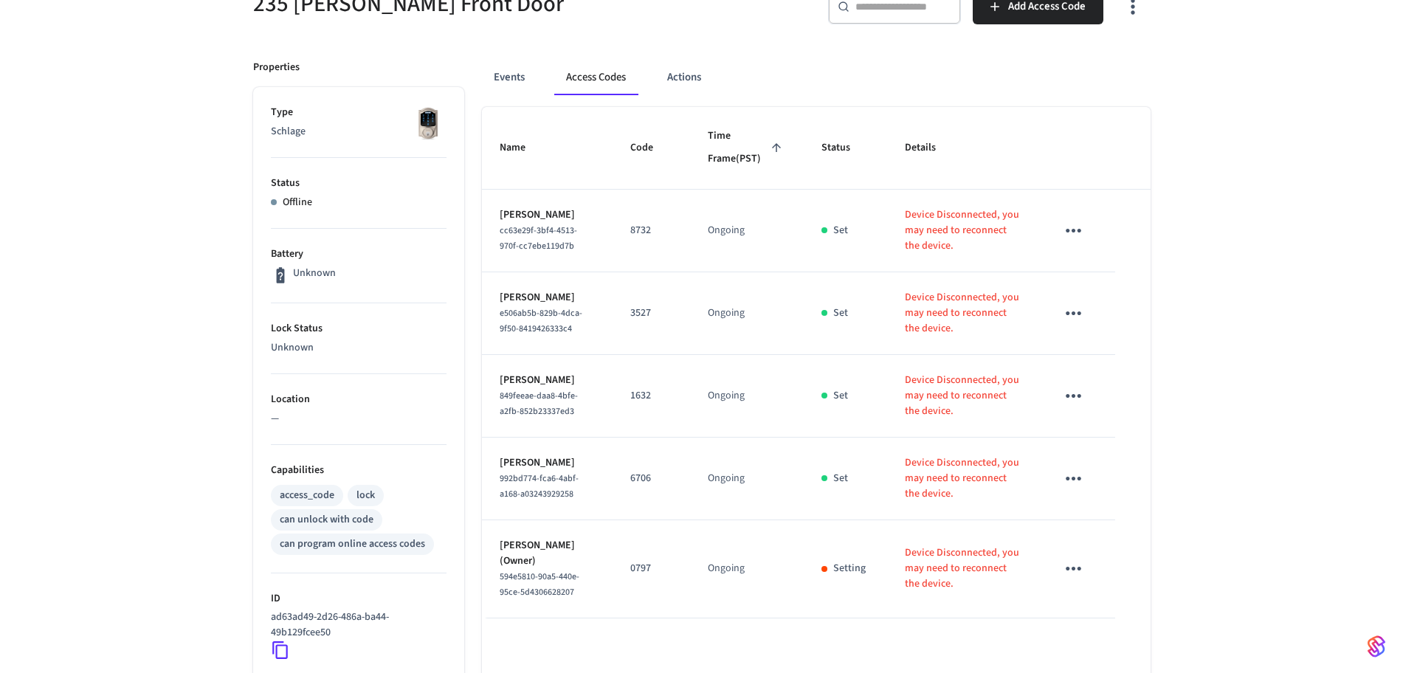
scroll to position [157, 0]
click at [288, 648] on icon at bounding box center [280, 648] width 19 height 19
click at [284, 649] on icon at bounding box center [280, 648] width 19 height 19
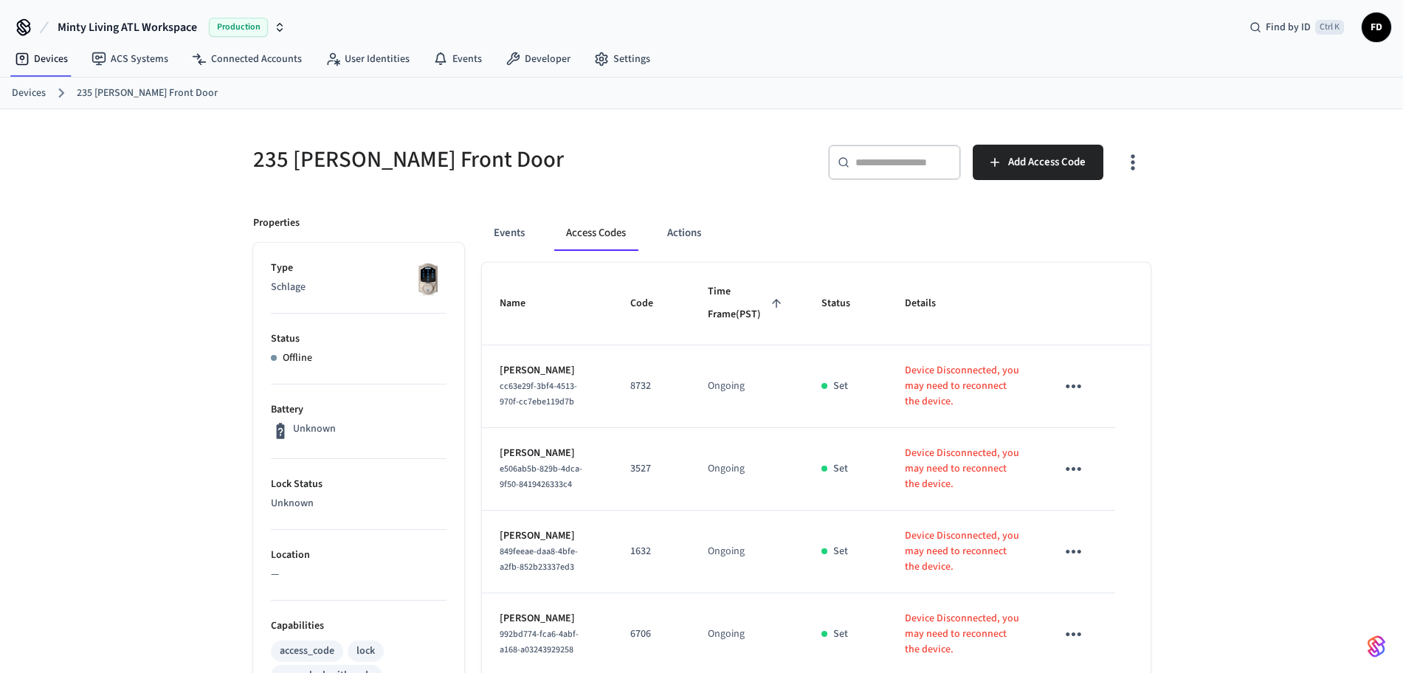
click at [37, 87] on link "Devices" at bounding box center [29, 93] width 34 height 15
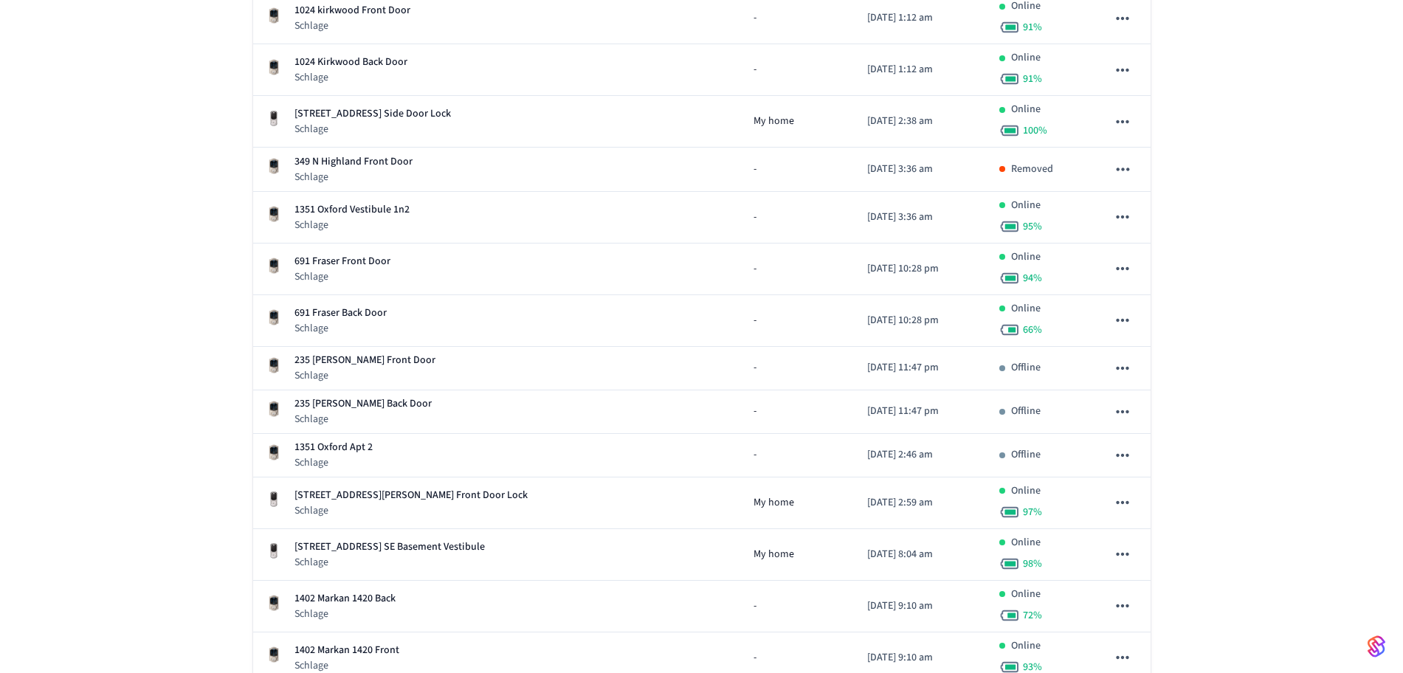
scroll to position [3339, 0]
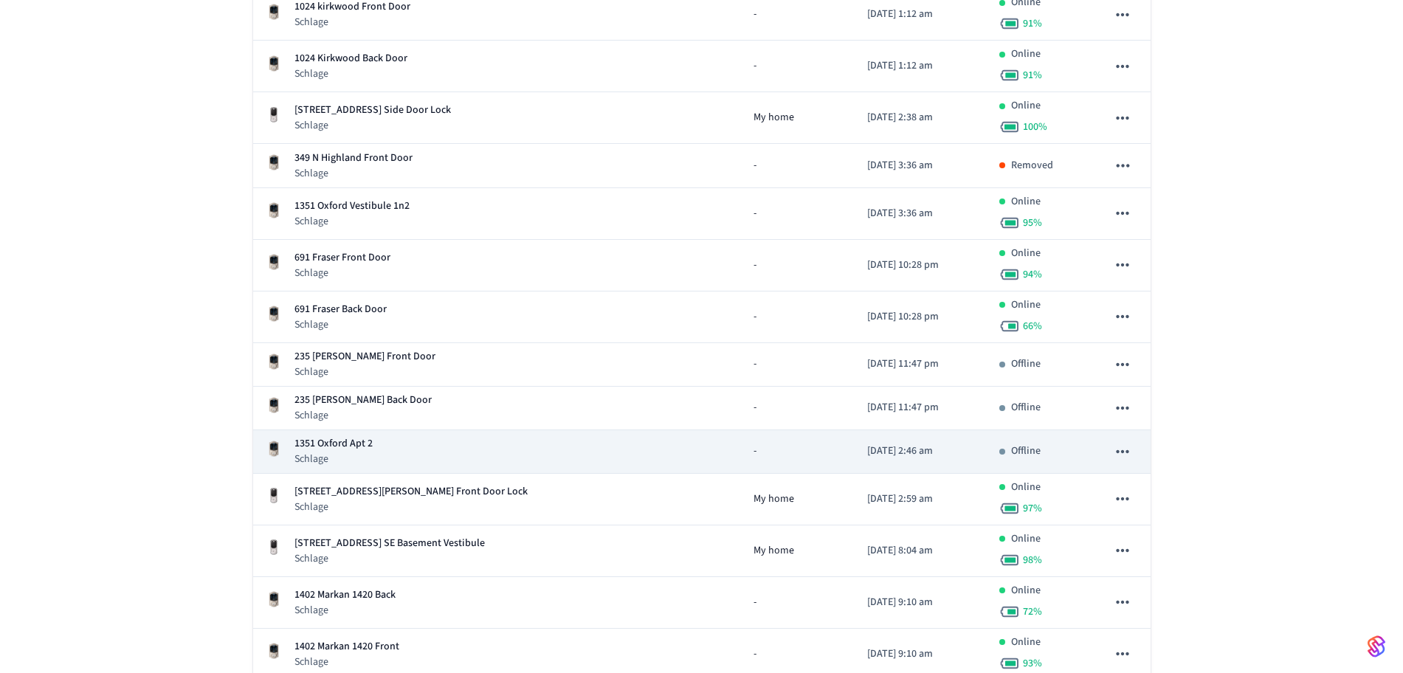
click at [573, 452] on div "1351 Oxford Apt 2 Schlage" at bounding box center [497, 451] width 465 height 30
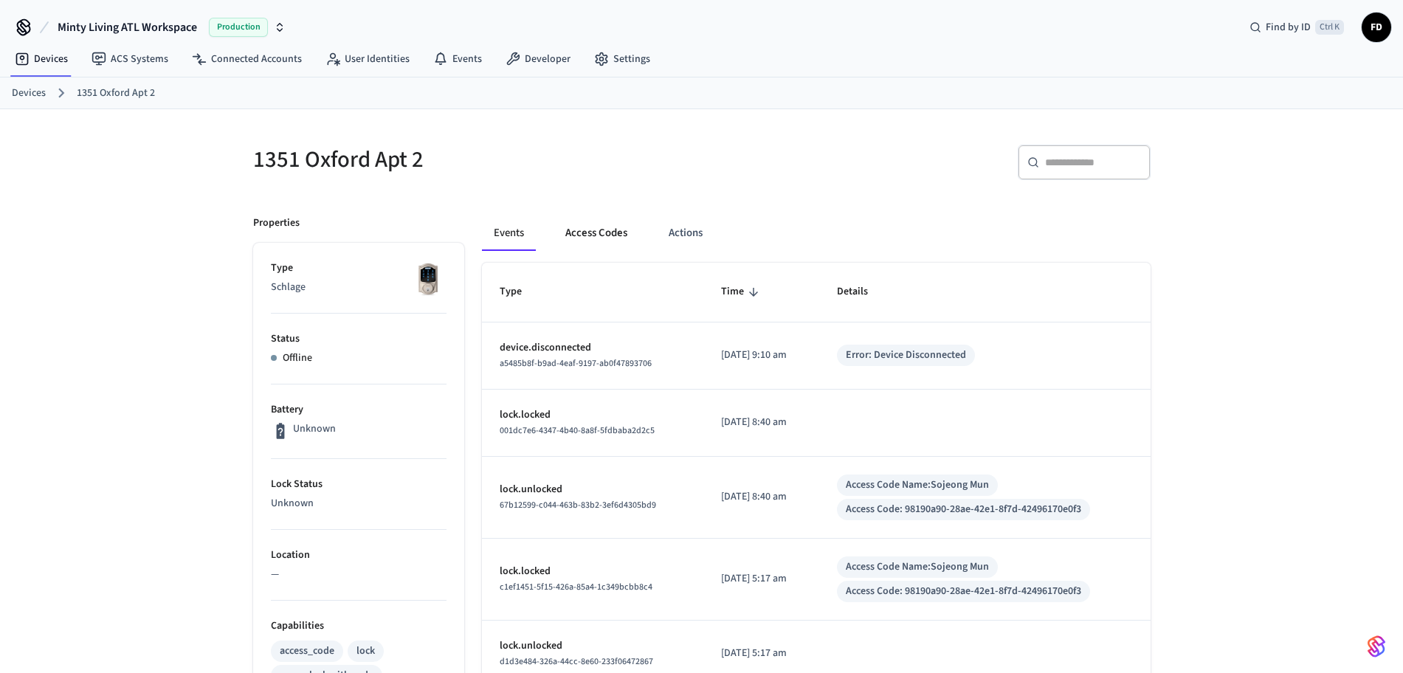
click at [621, 231] on button "Access Codes" at bounding box center [596, 232] width 86 height 35
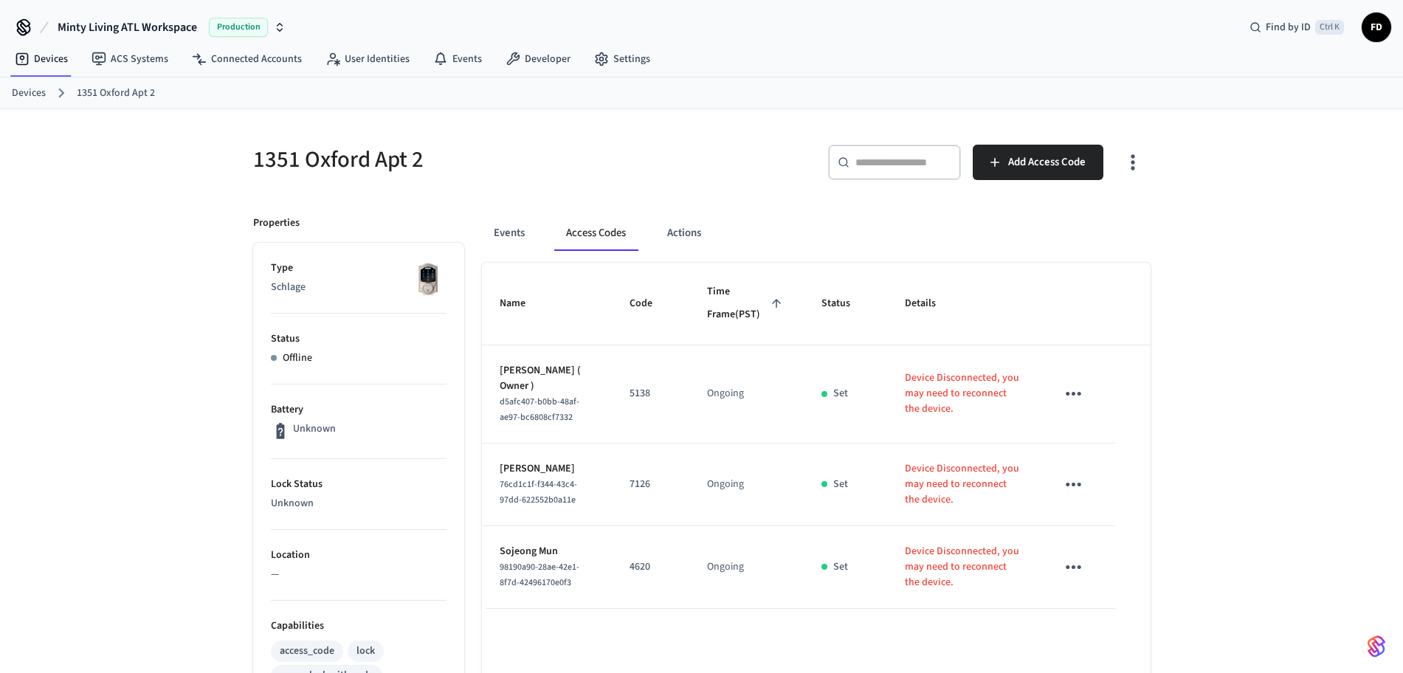
click at [46, 94] on ol "Devices 1351 Oxford Apt 2" at bounding box center [707, 92] width 1391 height 19
click at [35, 94] on link "Devices" at bounding box center [29, 93] width 34 height 15
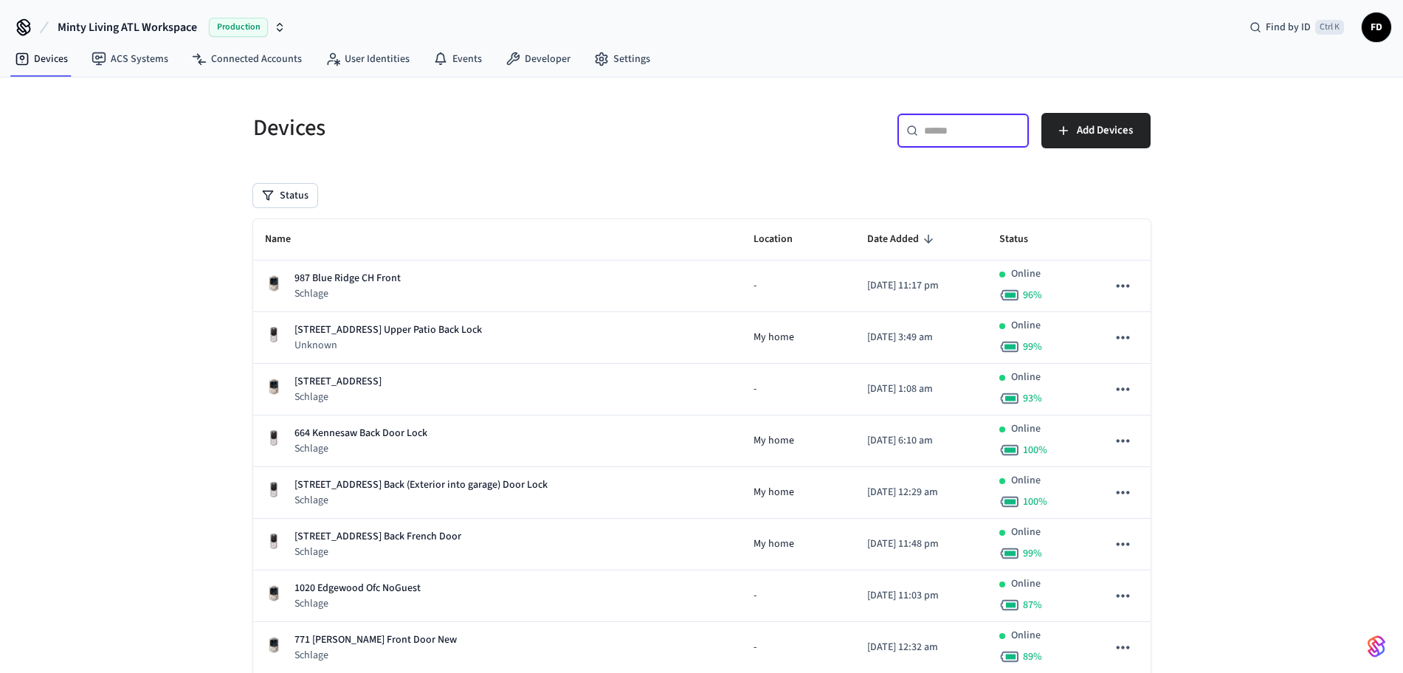
click at [965, 132] on input "text" at bounding box center [972, 130] width 96 height 15
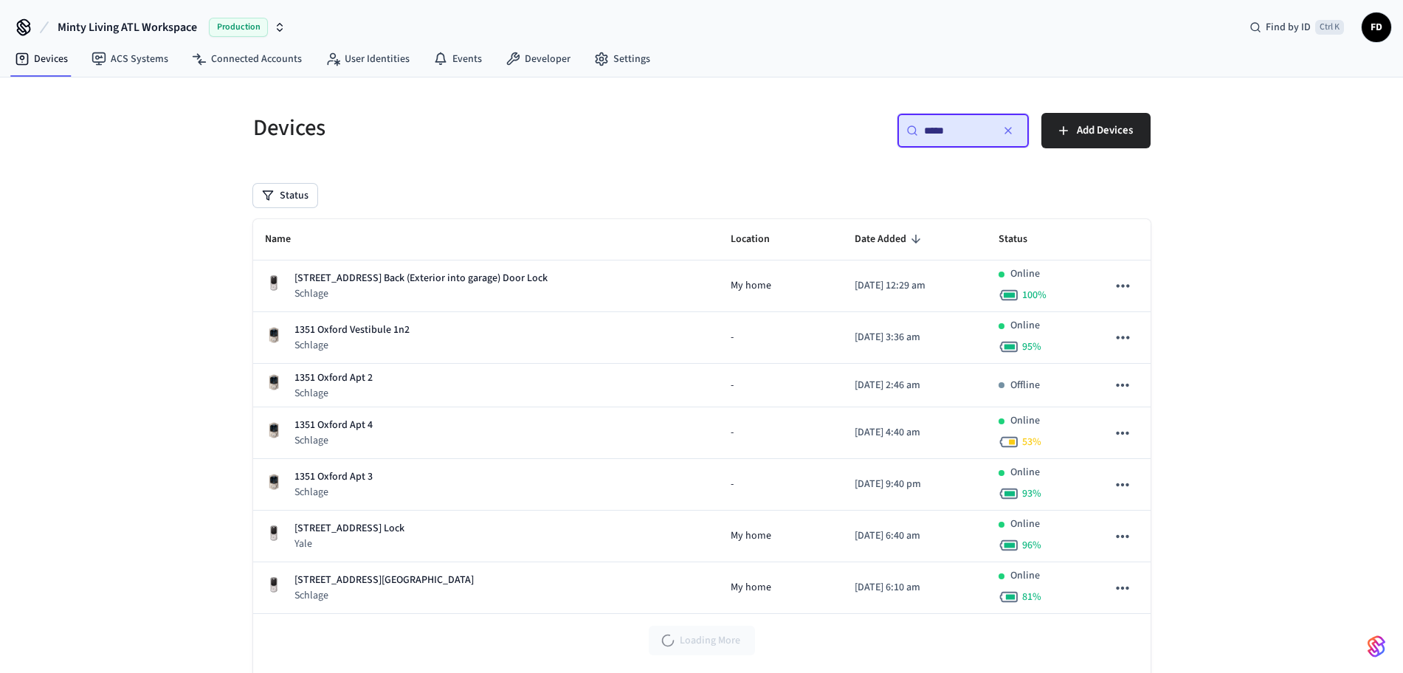
type input "****"
click at [41, 61] on link "Devices" at bounding box center [41, 59] width 77 height 27
click at [1007, 131] on icon "button" at bounding box center [1008, 131] width 6 height 6
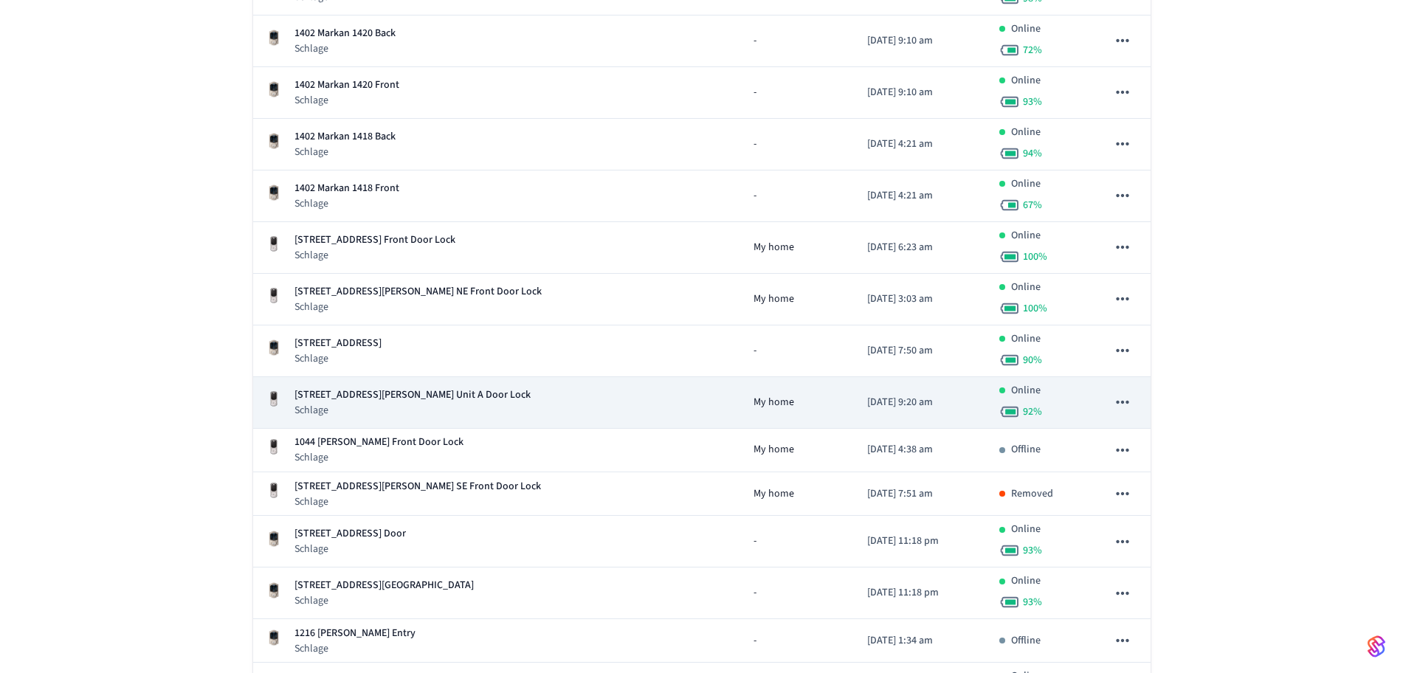
scroll to position [3908, 0]
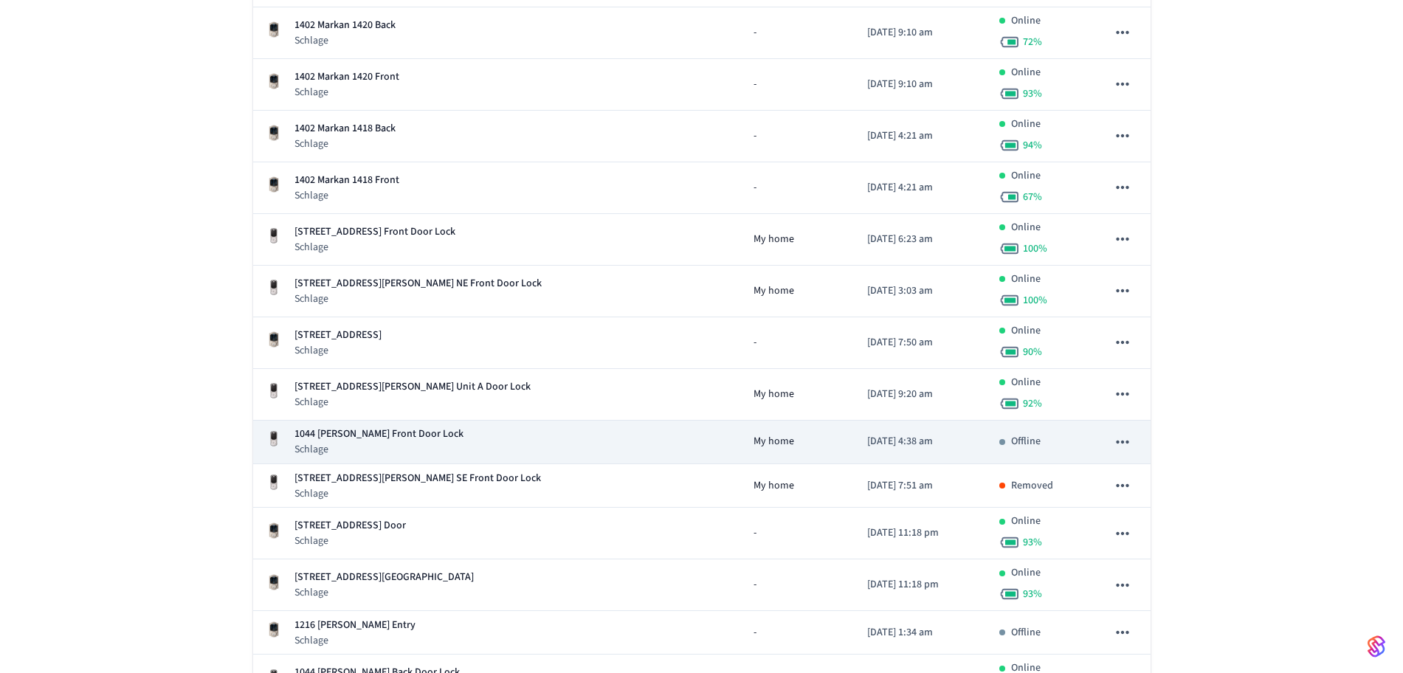
click at [531, 440] on div "1044 [PERSON_NAME] Front Door Lock Schlage" at bounding box center [497, 442] width 465 height 30
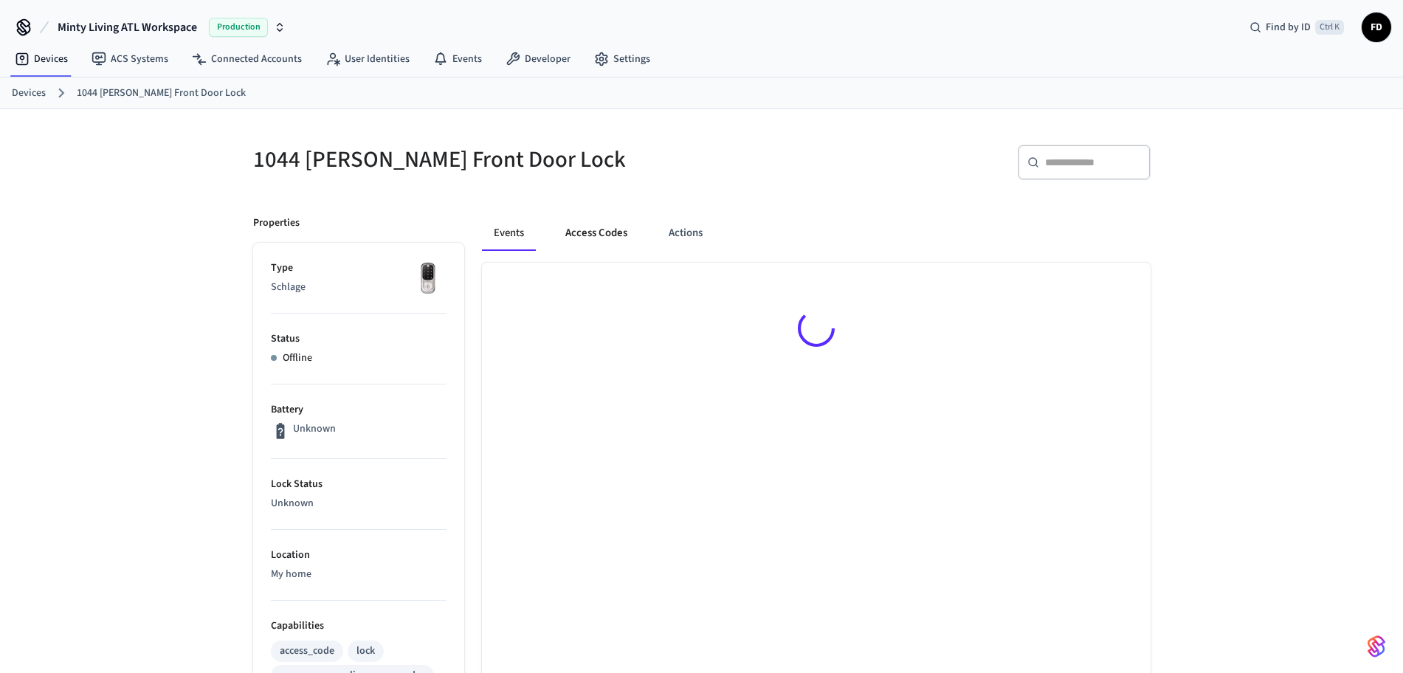
click at [606, 242] on button "Access Codes" at bounding box center [596, 232] width 86 height 35
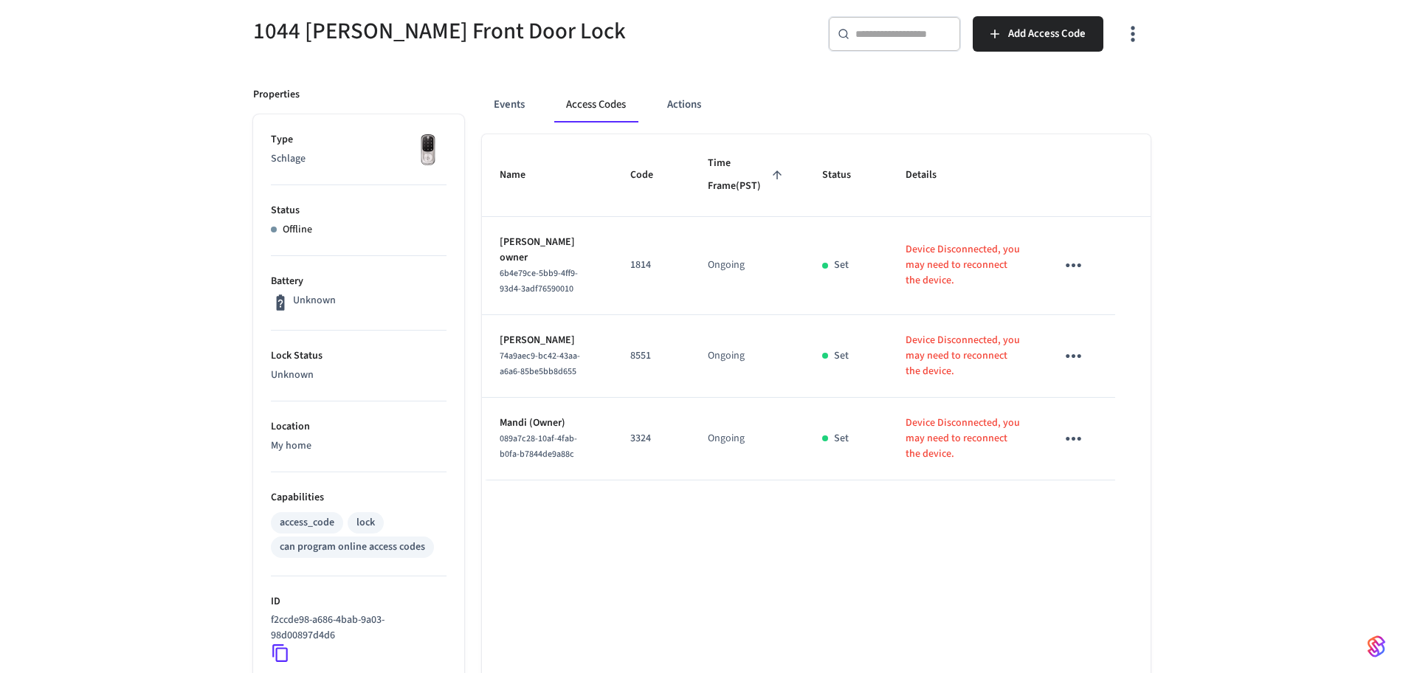
scroll to position [129, 0]
click at [1297, 337] on div "1044 [PERSON_NAME] Front Door Lock ​ ​ Add Access Code Properties Type Schlage …" at bounding box center [701, 471] width 1403 height 983
click at [279, 651] on icon at bounding box center [280, 652] width 19 height 19
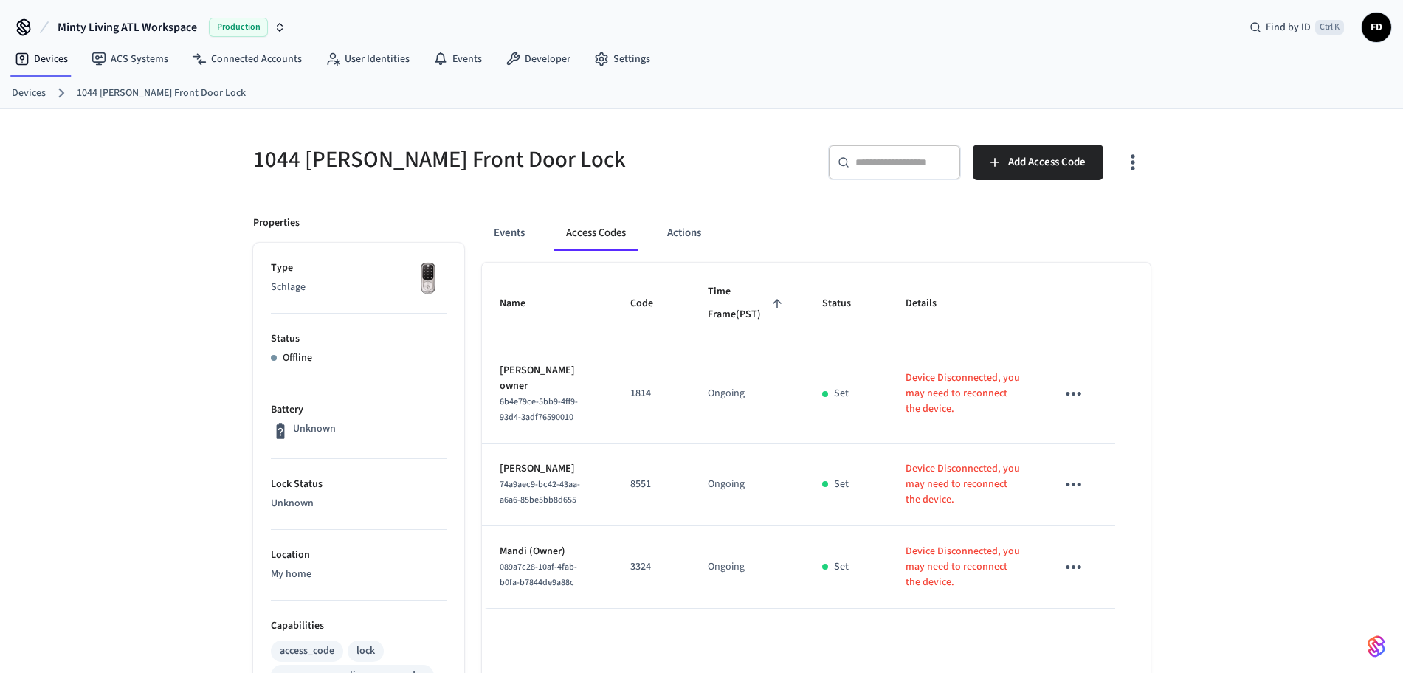
click at [41, 91] on link "Devices" at bounding box center [29, 93] width 34 height 15
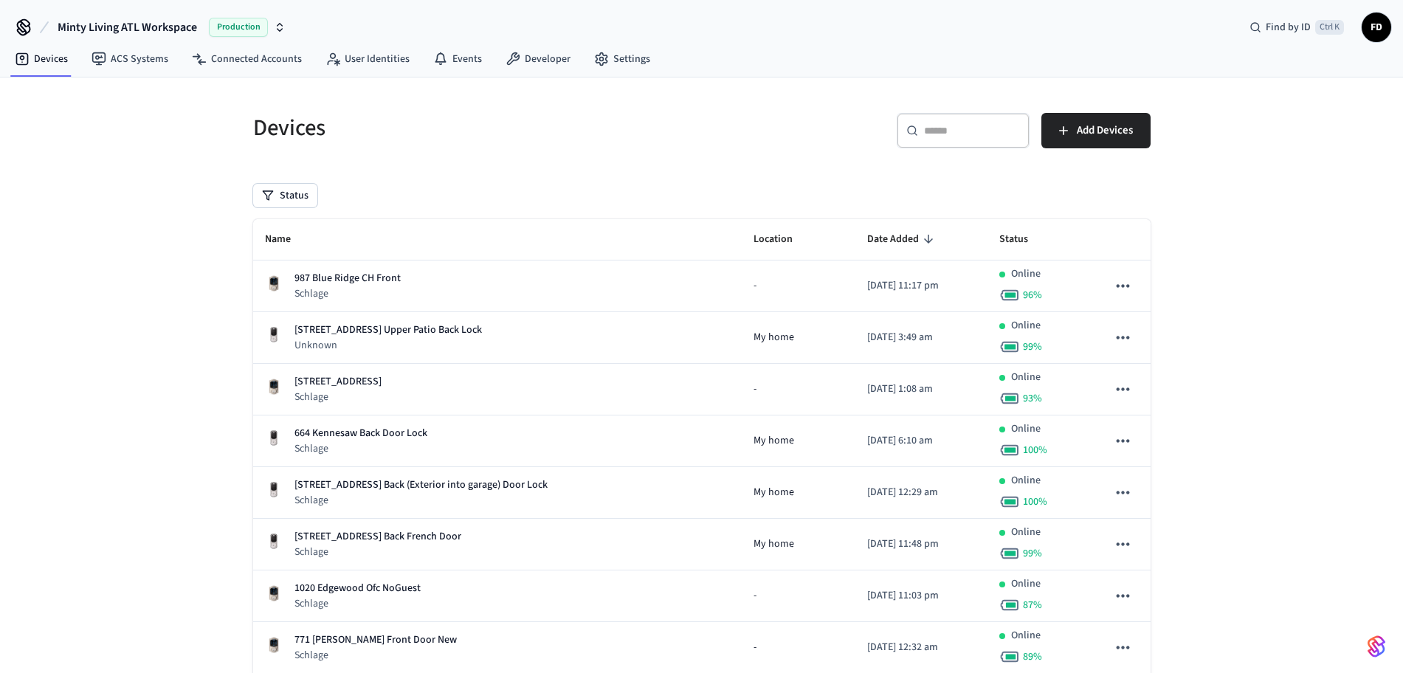
click at [917, 134] on icon at bounding box center [912, 131] width 12 height 12
click at [950, 130] on input "text" at bounding box center [972, 130] width 96 height 15
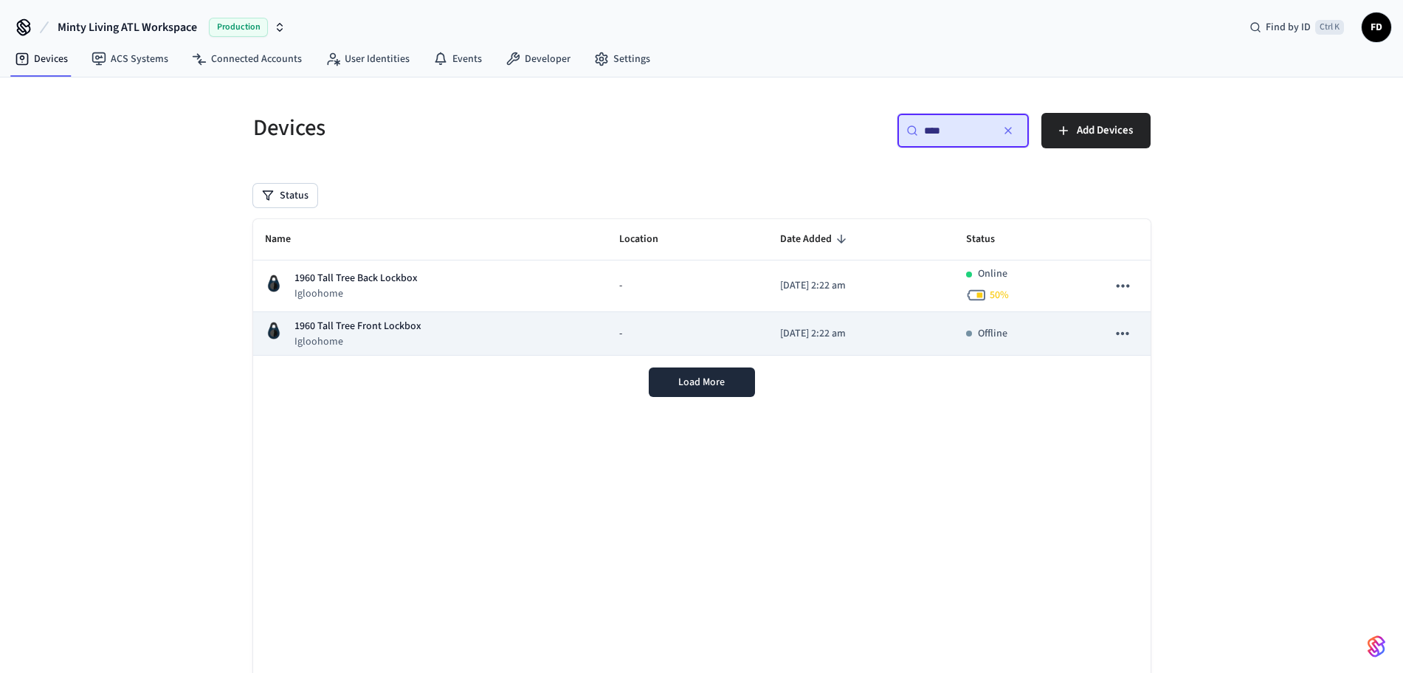
type input "****"
click at [869, 349] on td "[DATE] 2:22 am" at bounding box center [861, 334] width 186 height 44
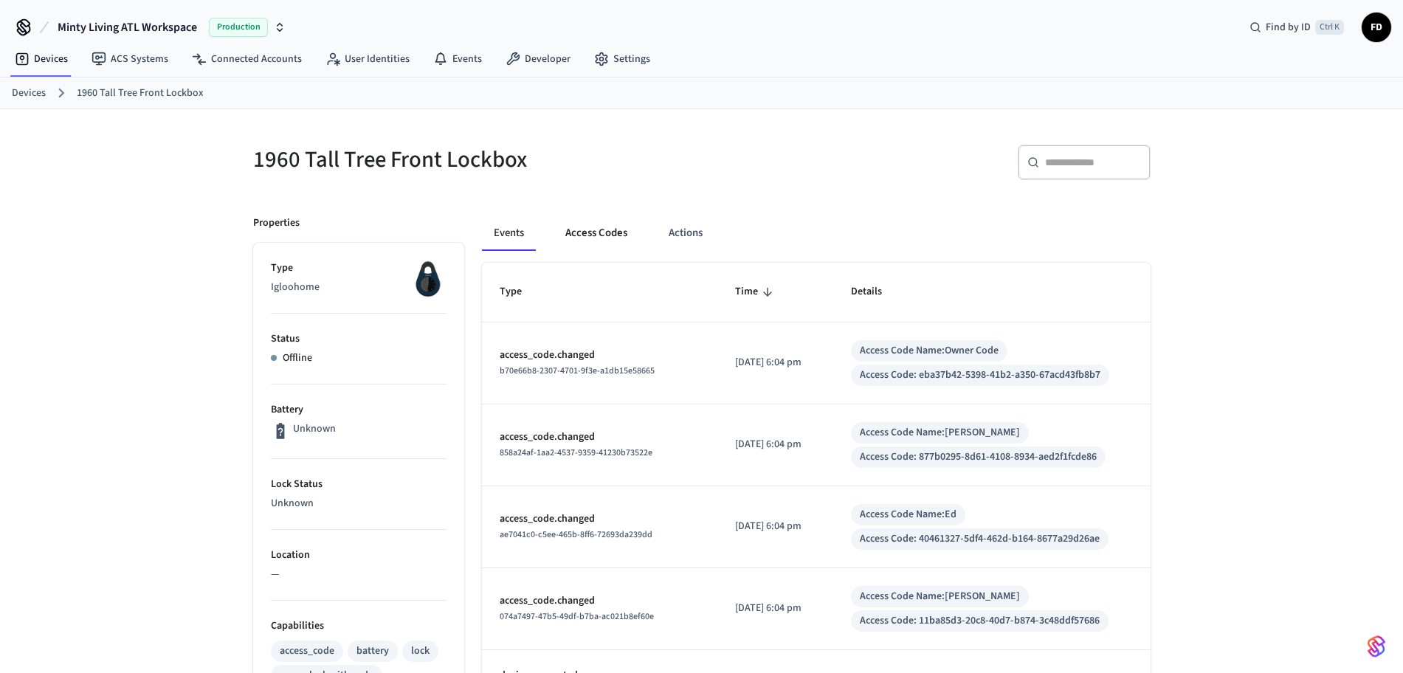
click at [605, 237] on button "Access Codes" at bounding box center [596, 232] width 86 height 35
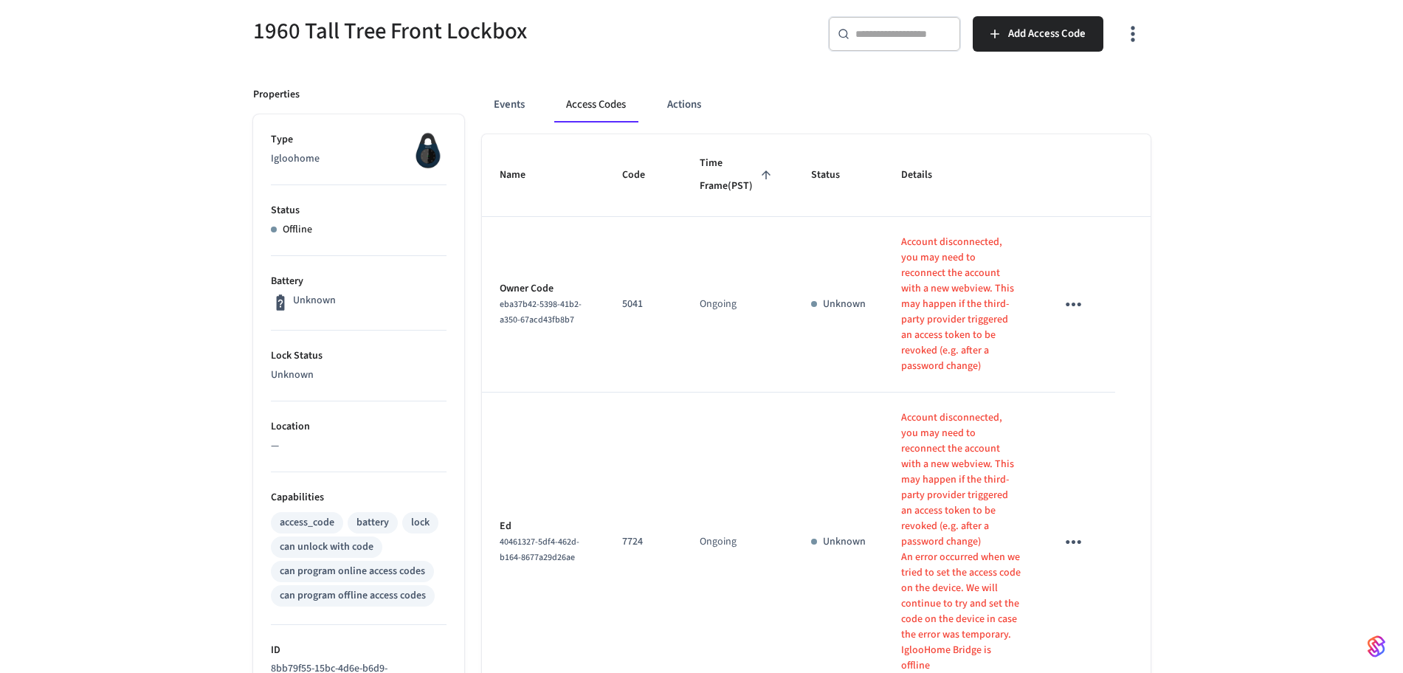
scroll to position [130, 0]
click at [201, 171] on div "1960 Tall Tree Front Lockbox ​ ​ Add Access Code Properties Type Igloohome Stat…" at bounding box center [701, 639] width 1403 height 1320
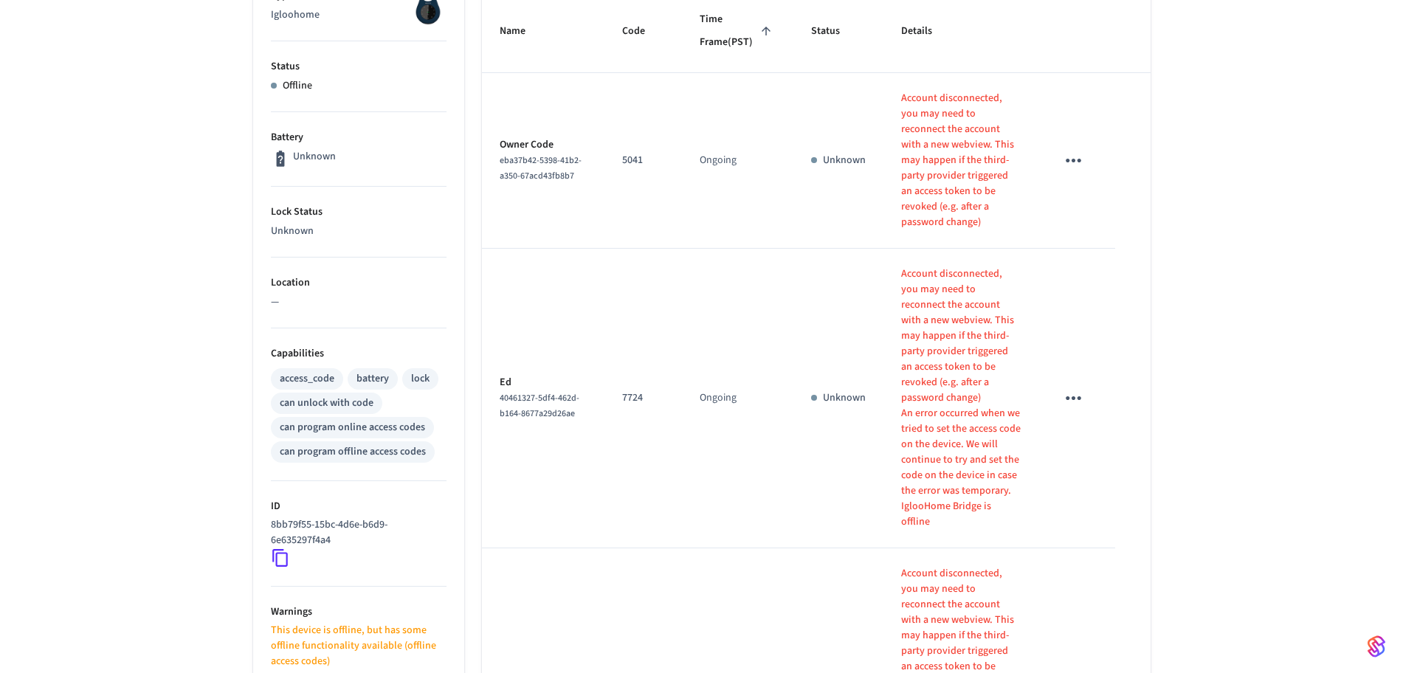
scroll to position [276, 0]
click at [280, 554] on icon at bounding box center [280, 554] width 19 height 19
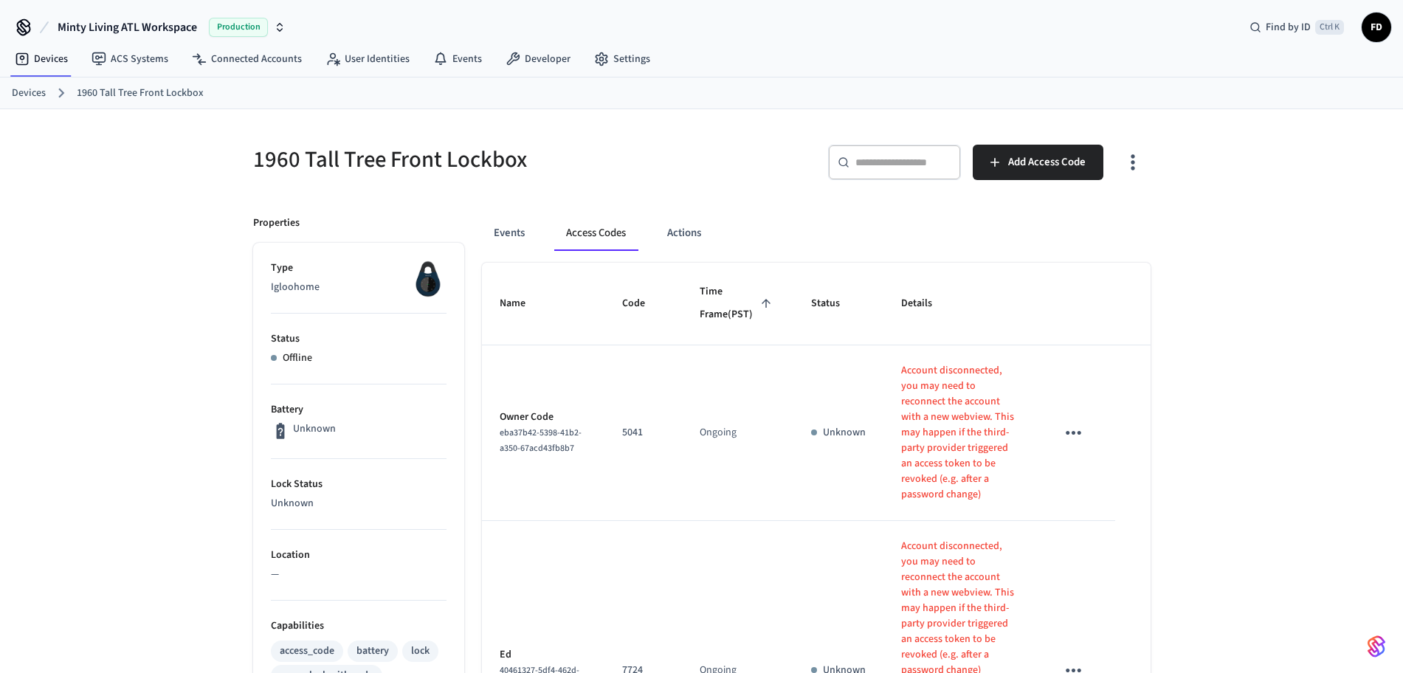
click at [13, 90] on link "Devices" at bounding box center [29, 93] width 34 height 15
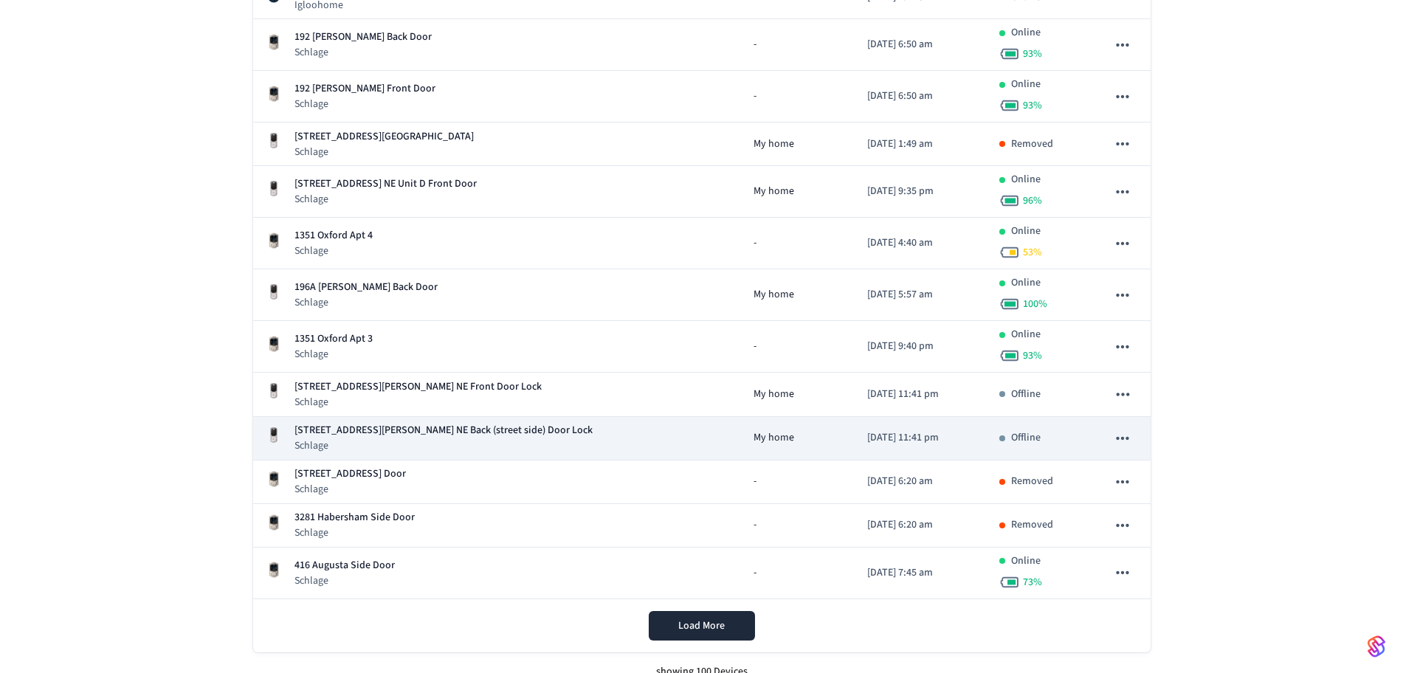
scroll to position [4709, 0]
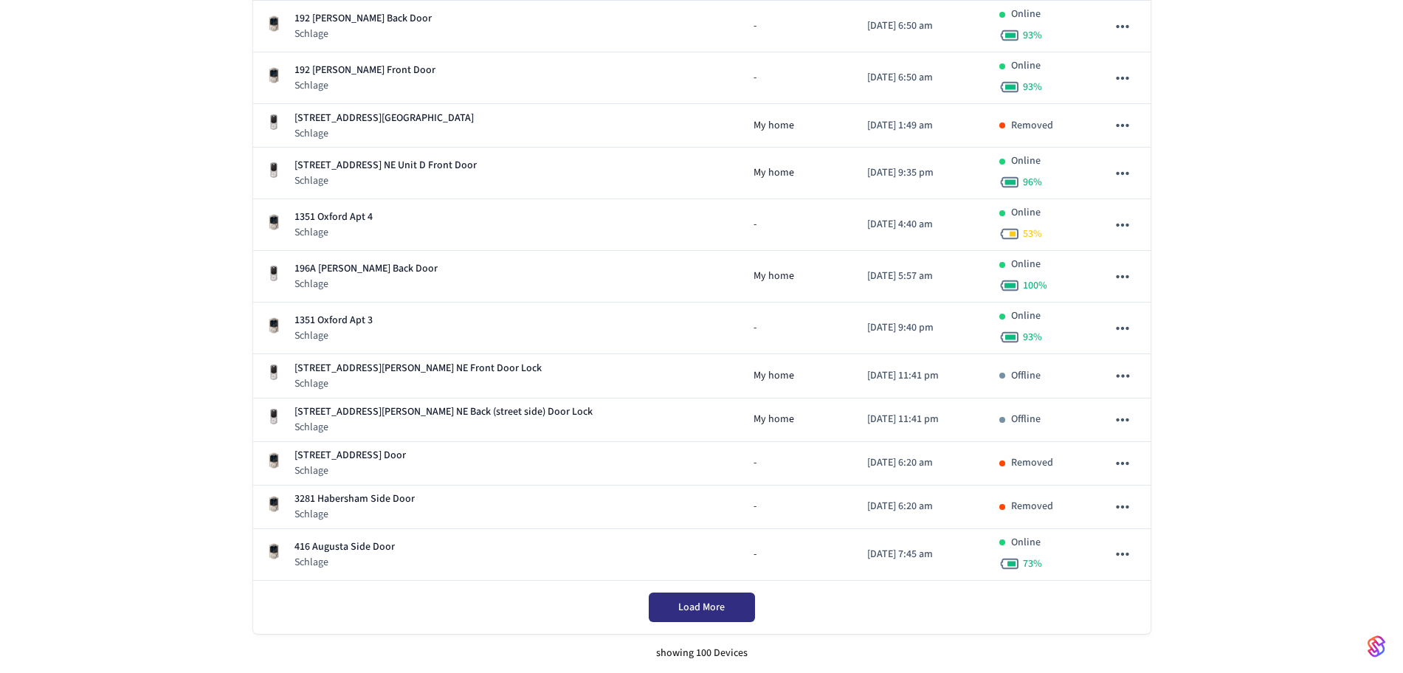
click at [719, 597] on button "Load More" at bounding box center [702, 608] width 106 height 30
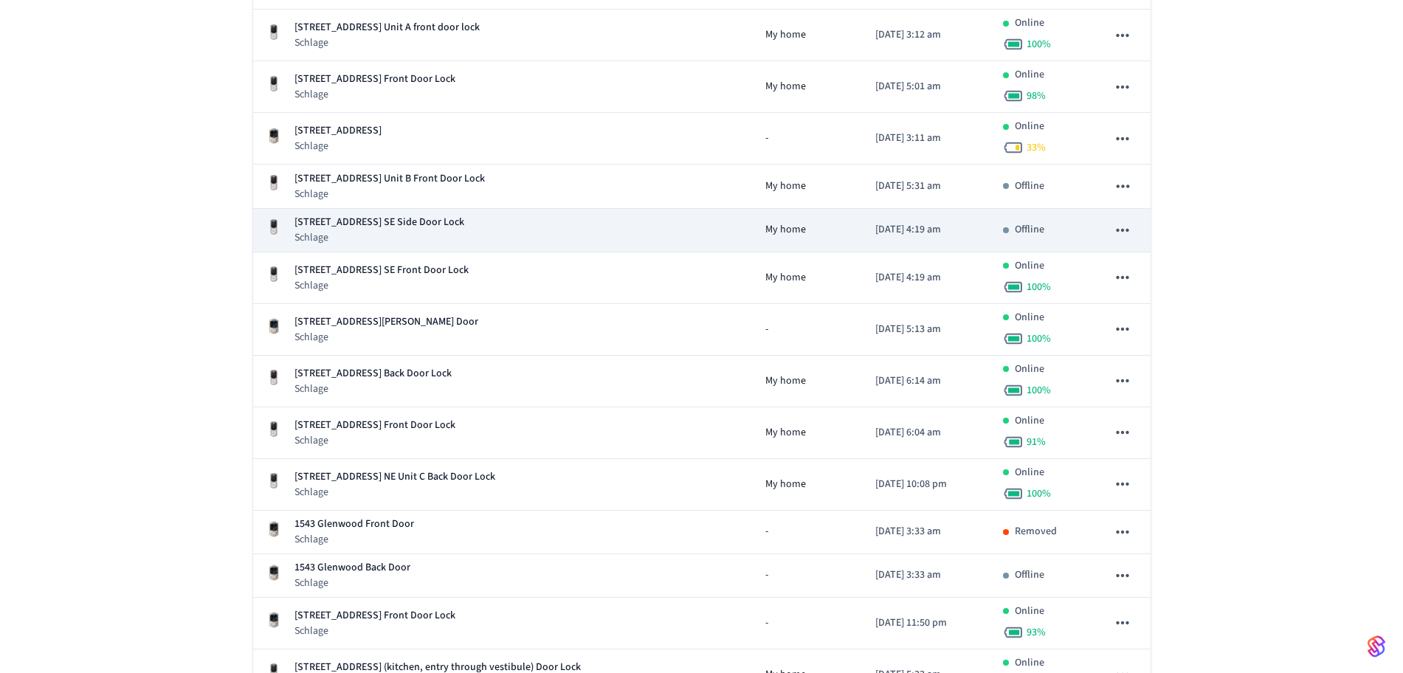
scroll to position [7186, 0]
